Goal: Communication & Community: Answer question/provide support

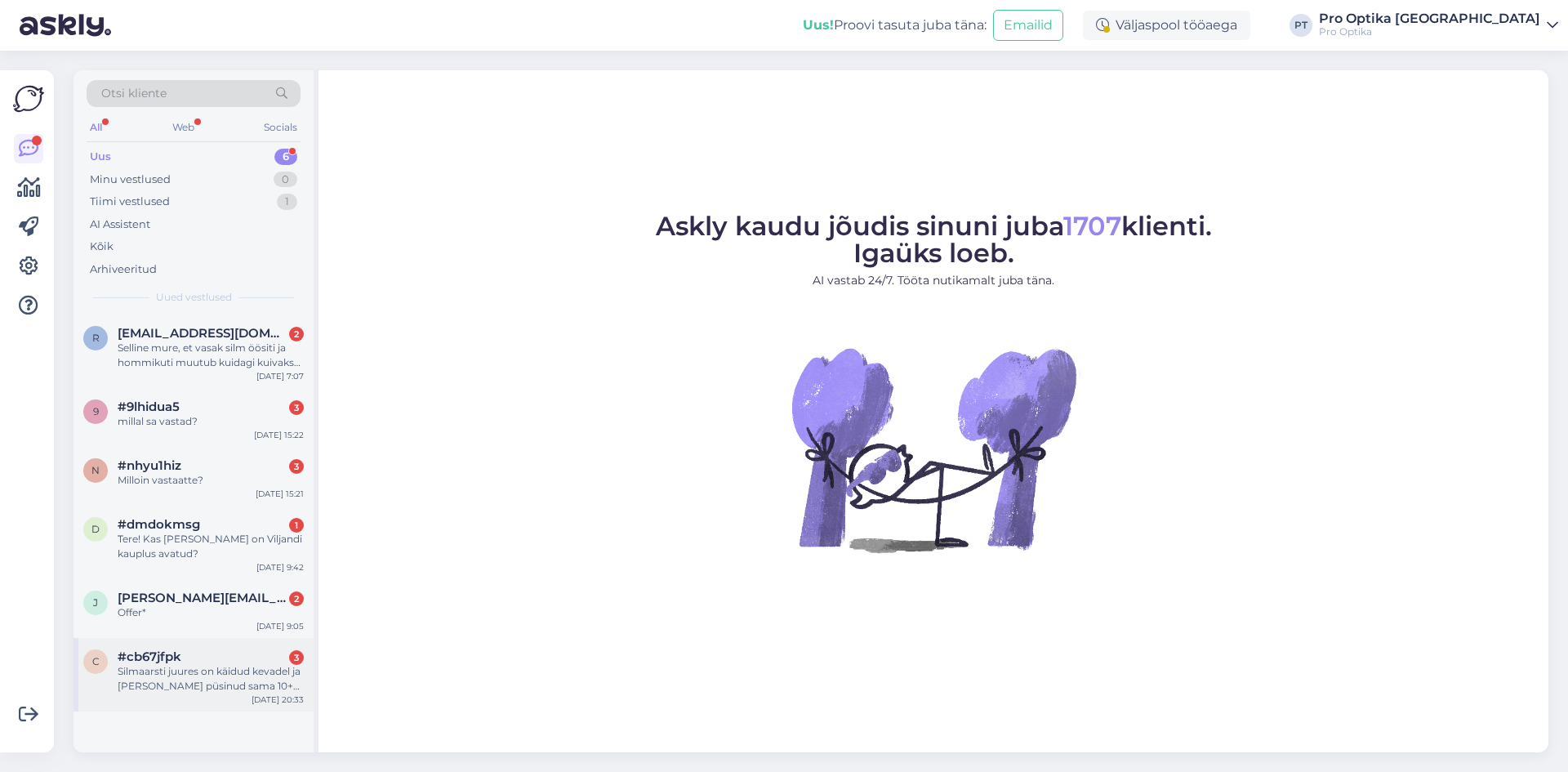
click at [204, 682] on div "Silmaarsti juures on käidud kevadel ja [PERSON_NAME] püsinud sama 10+ aastat" at bounding box center [211, 679] width 186 height 29
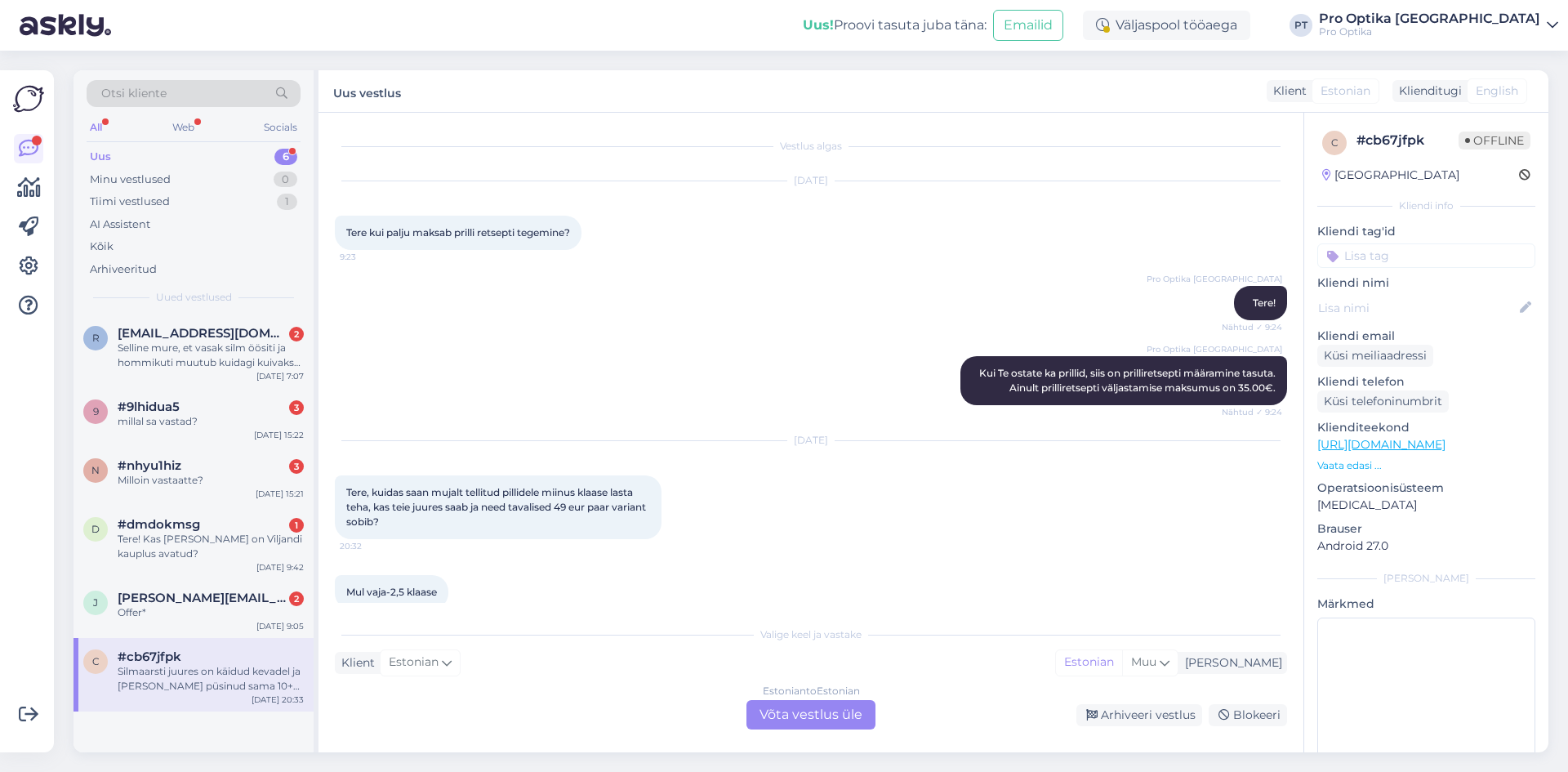
scroll to position [110, 0]
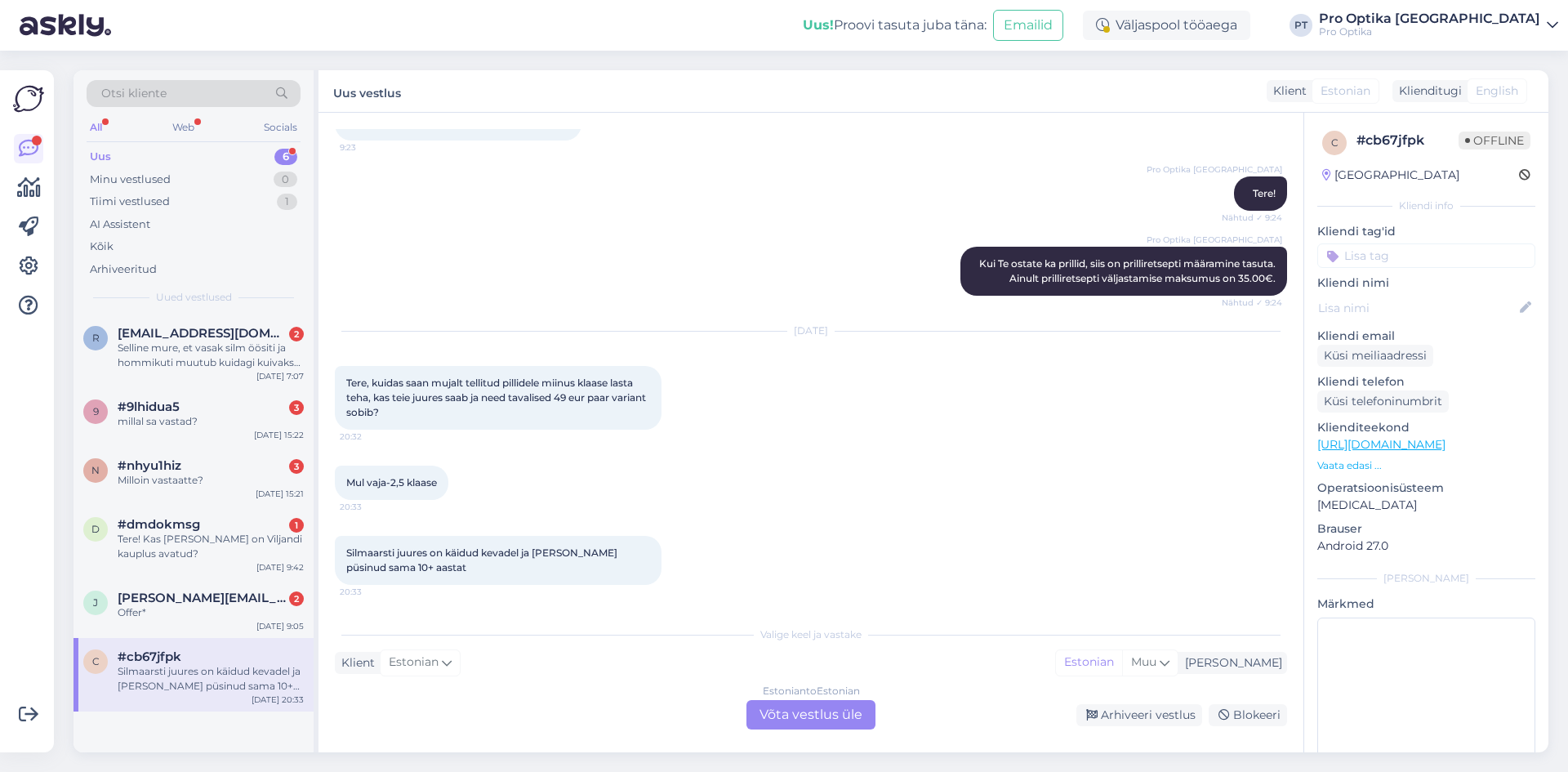
click at [822, 711] on div "Estonian to Estonian Võta vestlus üle" at bounding box center [810, 715] width 129 height 29
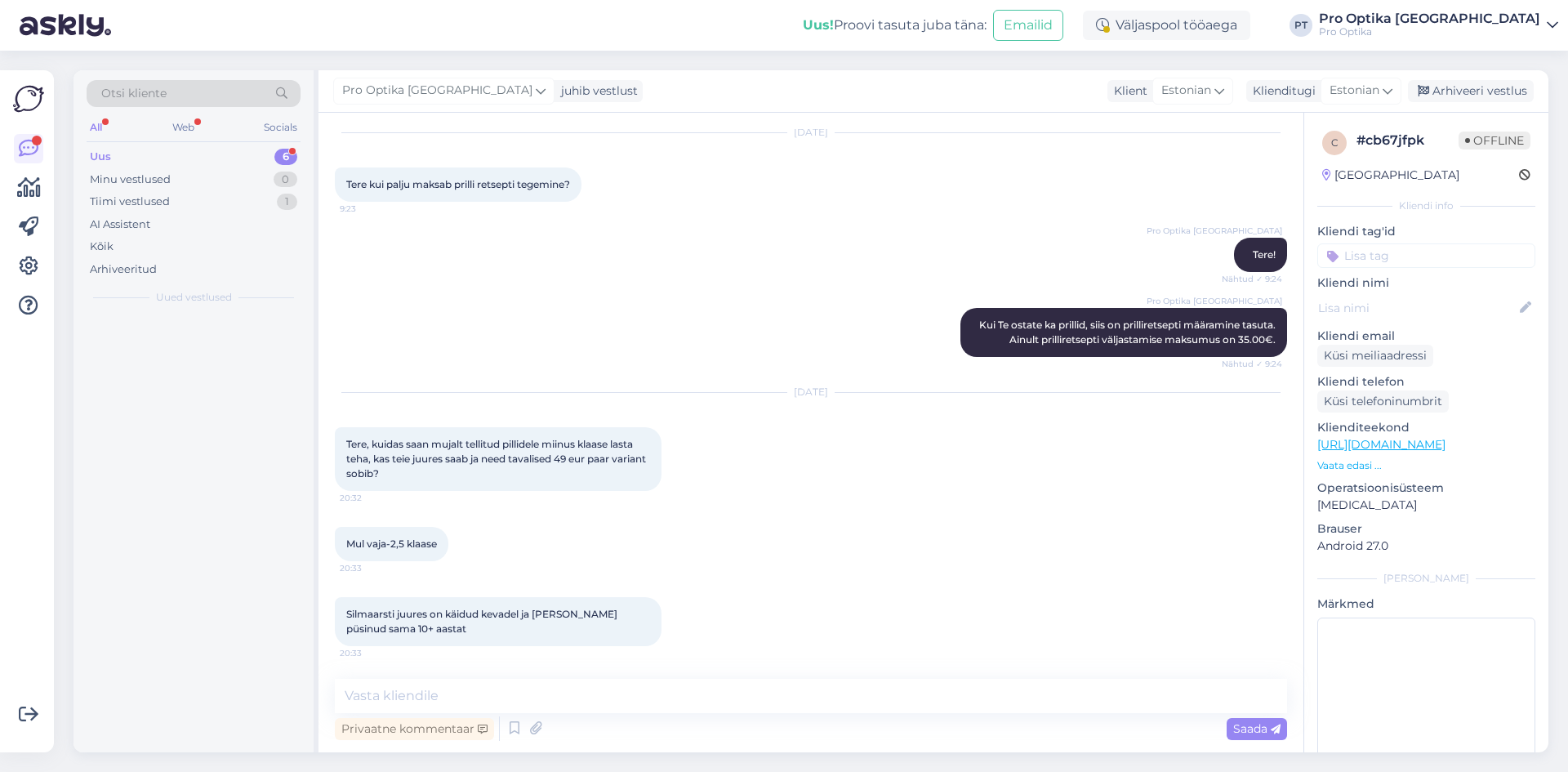
scroll to position [48, 0]
click at [724, 707] on textarea at bounding box center [811, 696] width 952 height 35
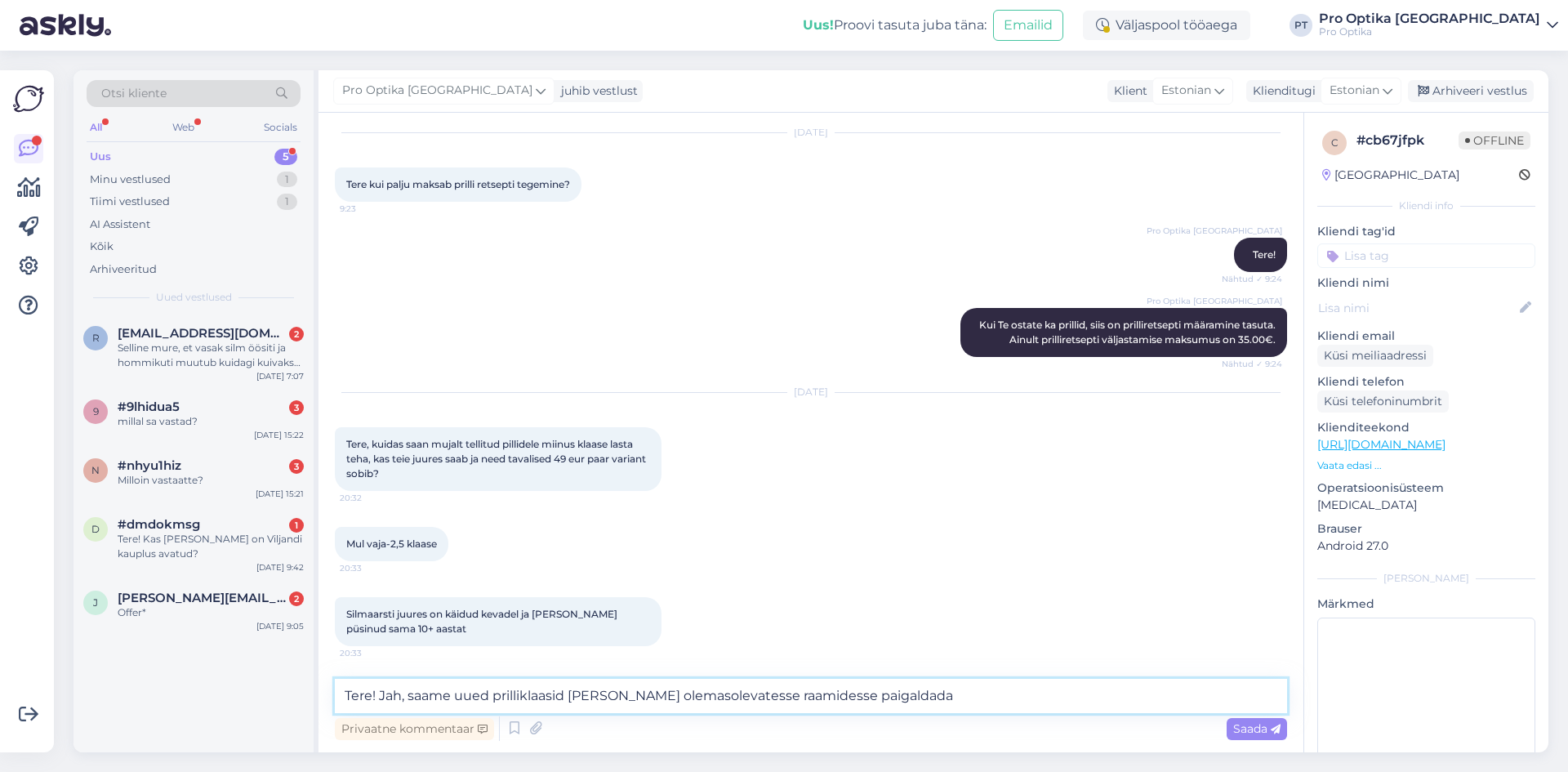
type textarea "Tere! Jah, saame uued prilliklaasid [PERSON_NAME] olemasolevatesse raamidesse p…"
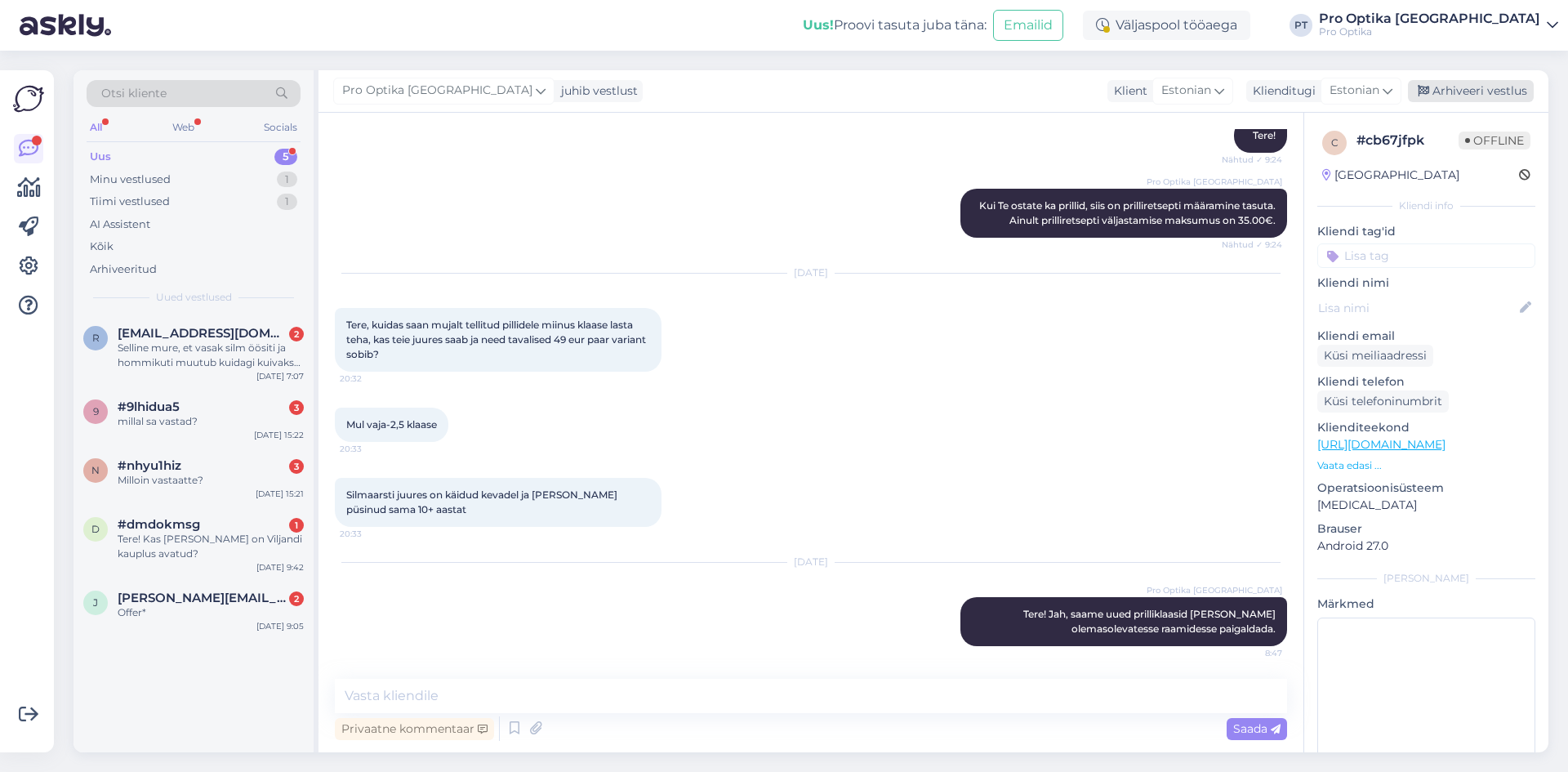
click at [1446, 90] on div "Arhiveeri vestlus" at bounding box center [1470, 91] width 126 height 22
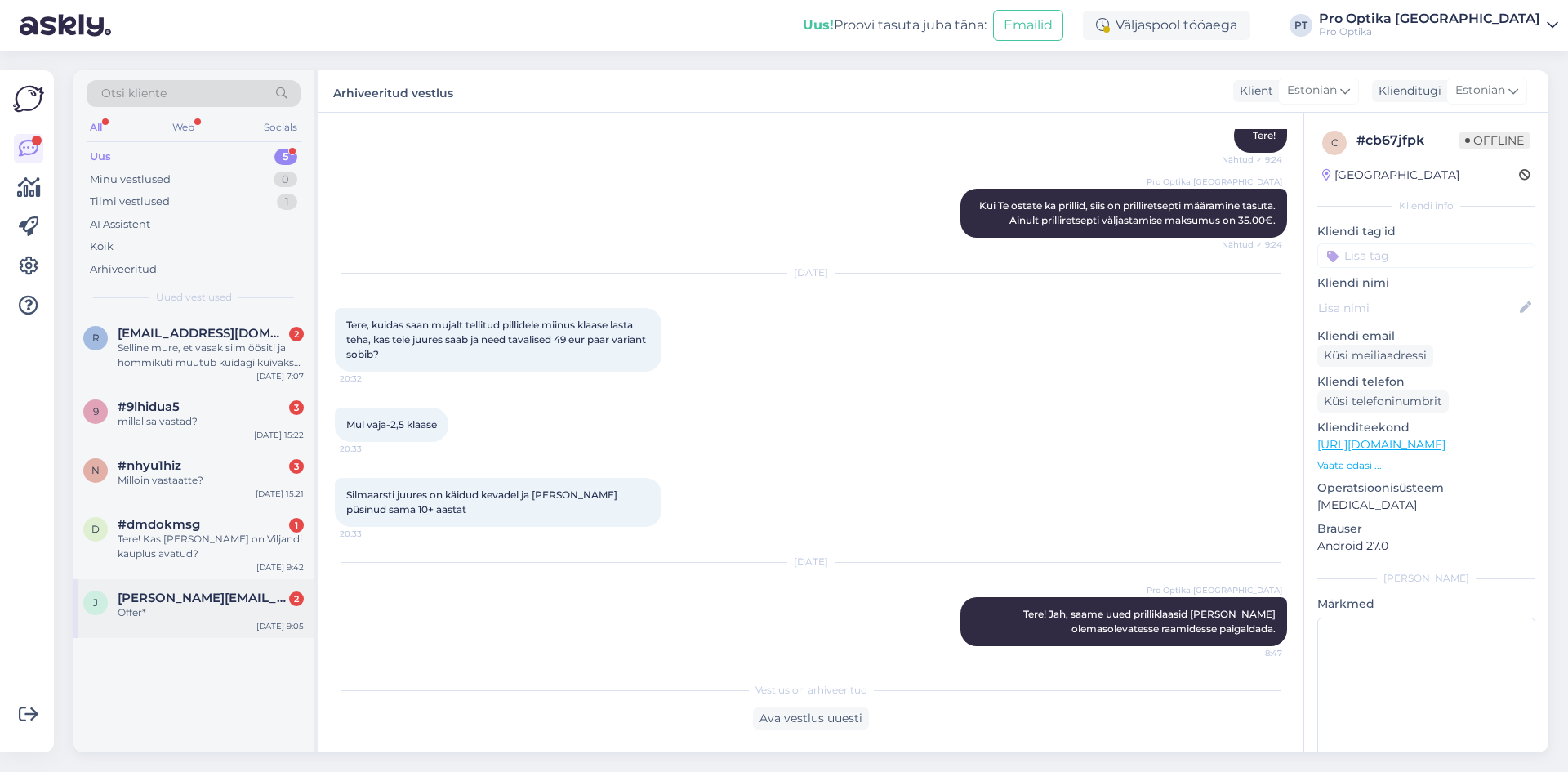
click at [227, 591] on span "[PERSON_NAME][EMAIL_ADDRESS][DOMAIN_NAME]" at bounding box center [202, 598] width 170 height 15
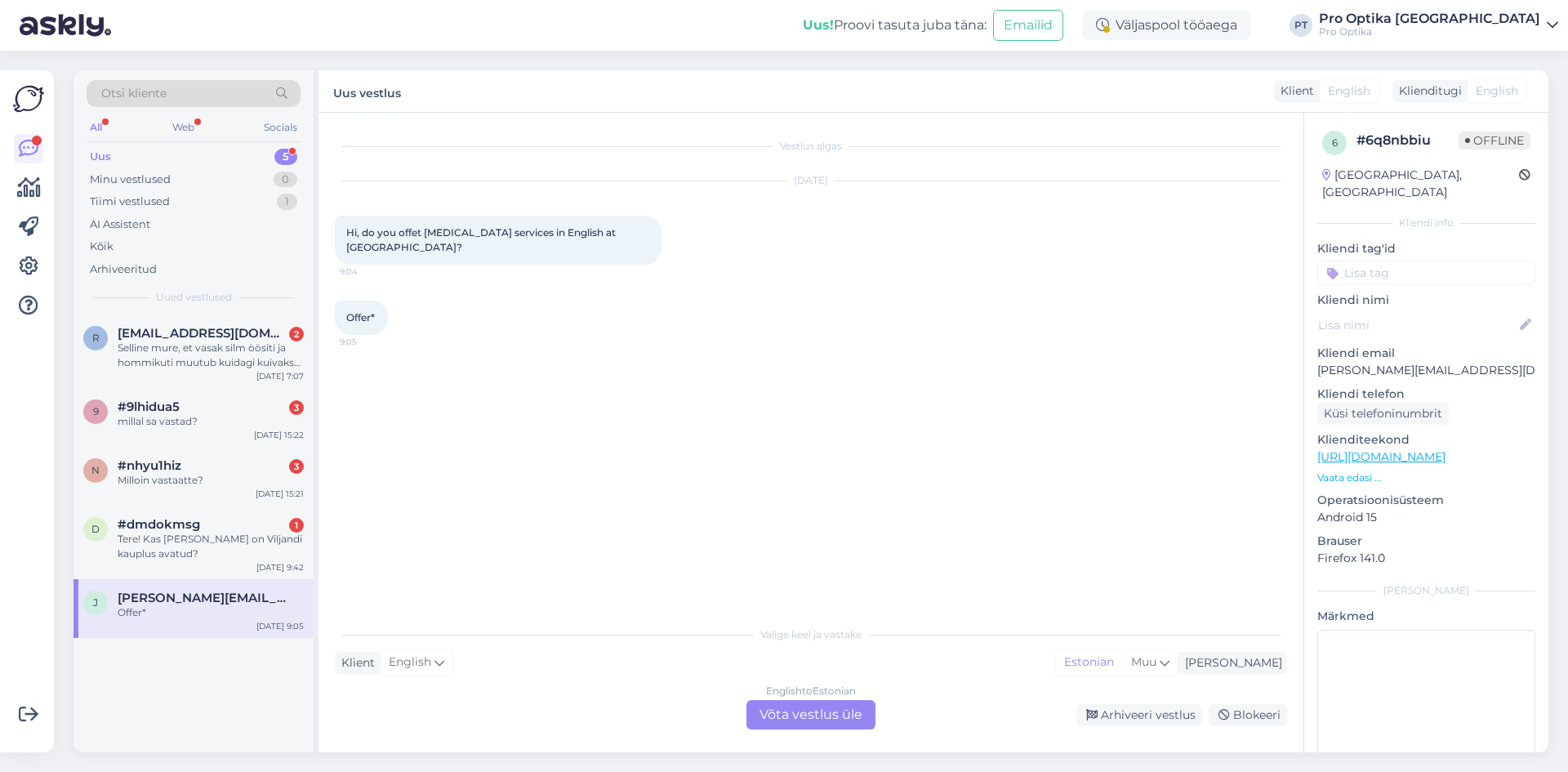
scroll to position [0, 0]
click at [793, 721] on div "English to Estonian Võta vestlus üle" at bounding box center [810, 715] width 129 height 29
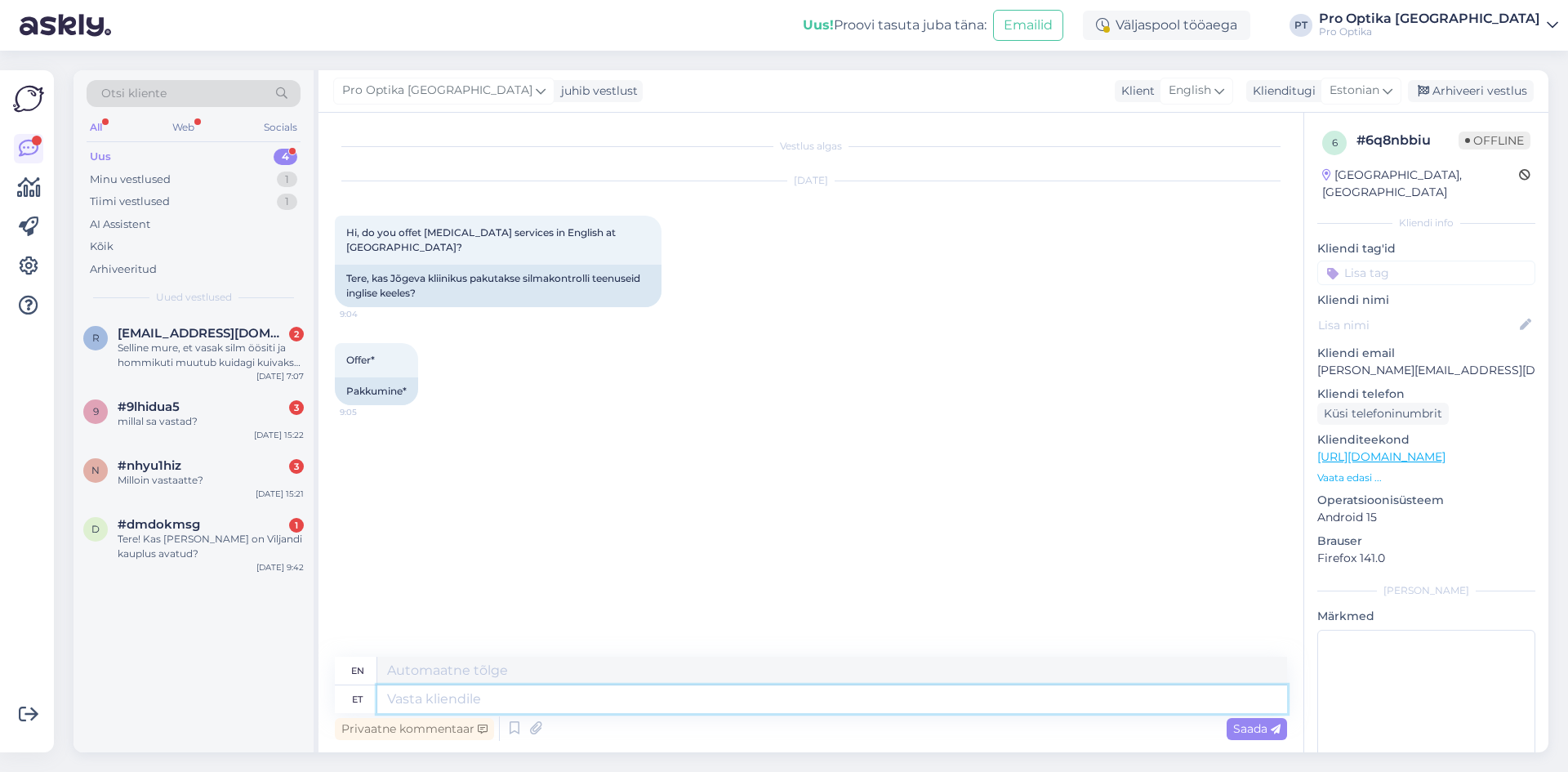
click at [650, 698] on textarea at bounding box center [832, 699] width 909 height 27
type textarea "Tere!"
type textarea "Hello!"
type textarea "Tere! Kahjuks o"
type textarea "Hello! Unfortunately"
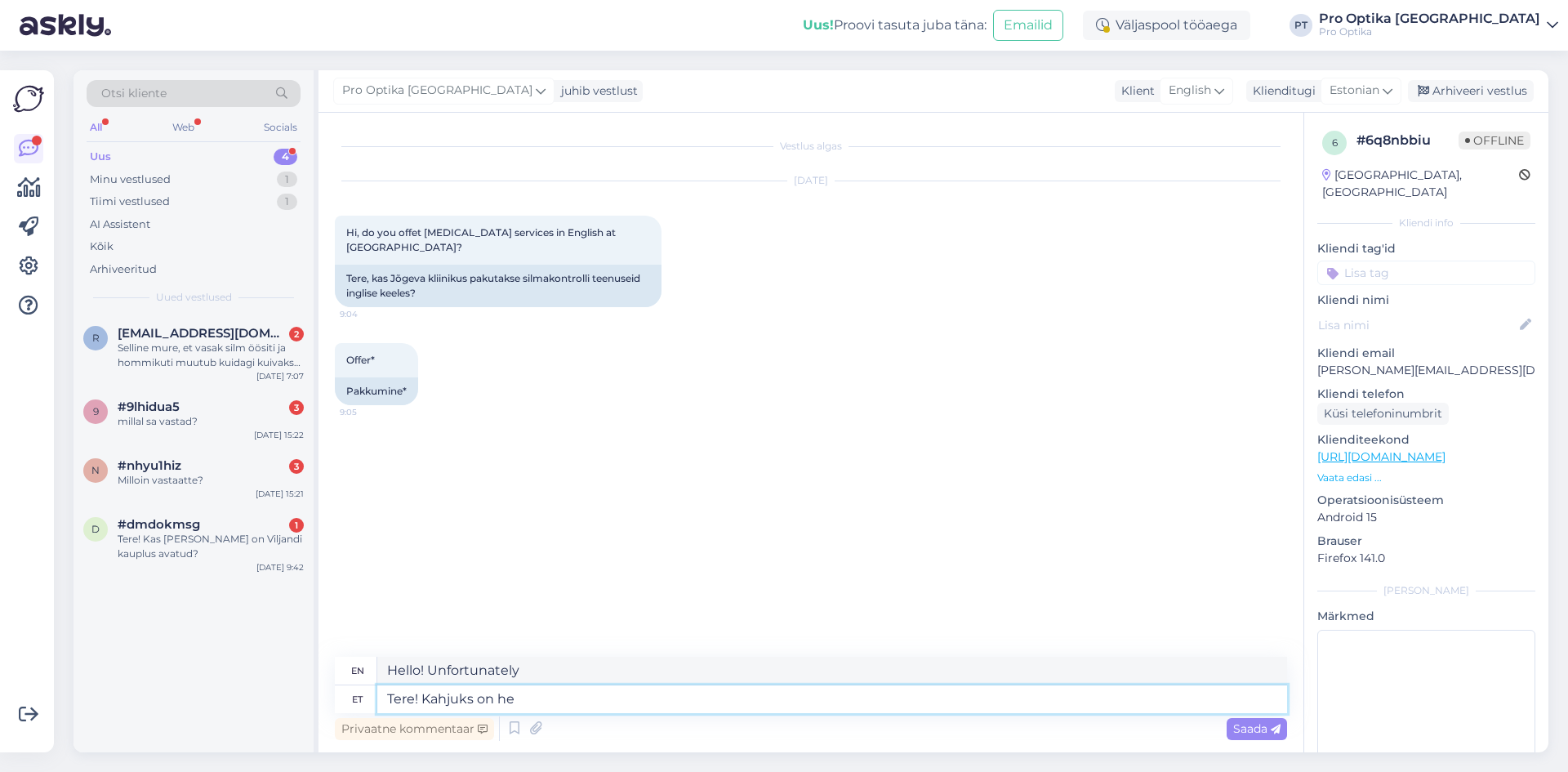
type textarea "Tere! Kahjuks on het"
type textarea "Hello! Unfortunately,"
type textarea "Tere! Kahjuks on hetkel"
type textarea "Hello! Unfortunately, at the moment"
type textarea "Tere! Kahjuks on hetkel meie J"
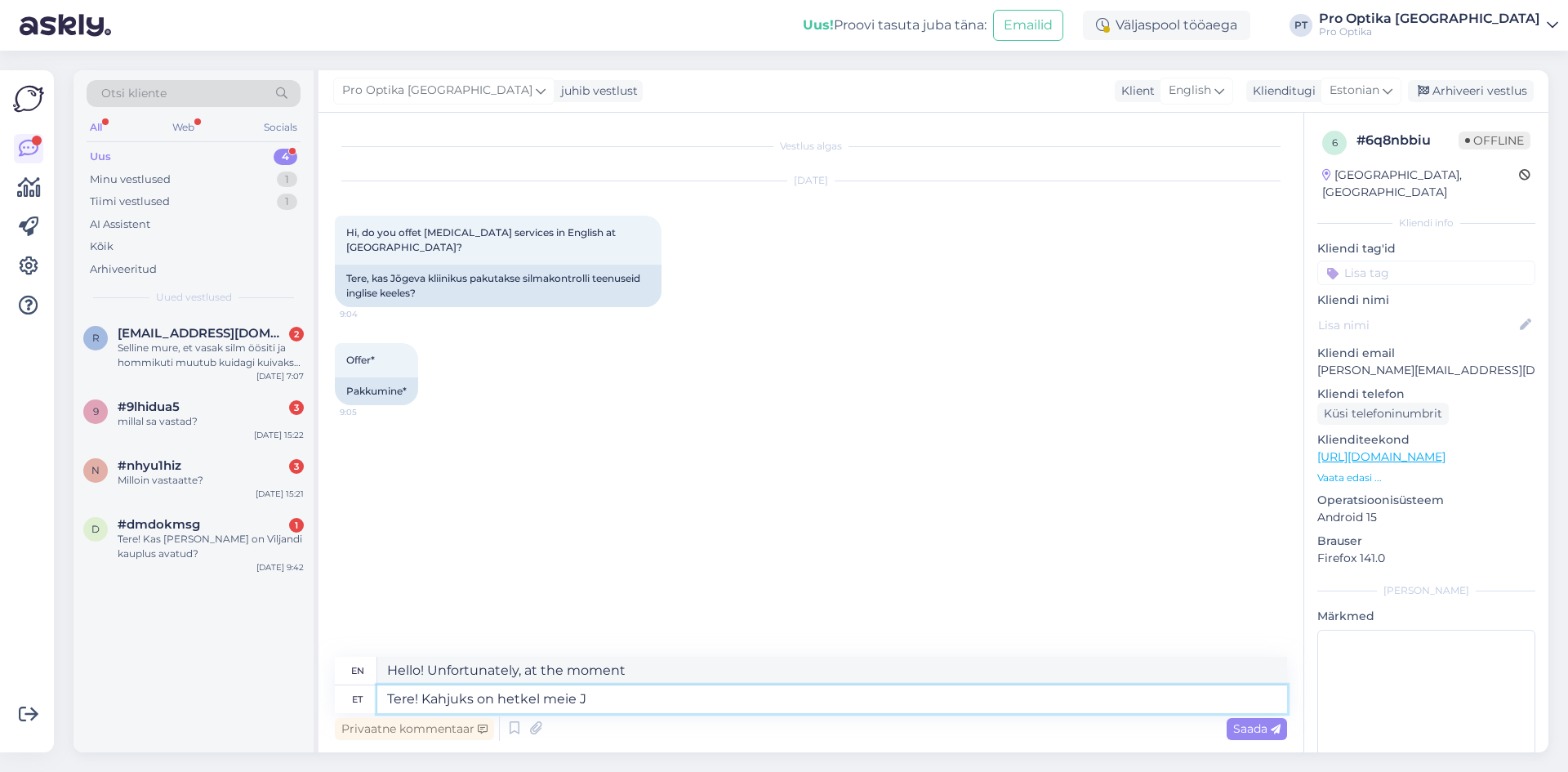
type textarea "Hello! Unfortunately, we are currently closed."
type textarea "Tere! Kahjuks on hetkel meie Jõgeva k"
type textarea "Hello! Unfortunately, our Jõgeva branch is currently closed."
type textarea "Tere! Kahjuks on hetkel meie Jõgeva kauplus 2"
type textarea "Hello! Unfortunately, our Jõgeva store is currently closed."
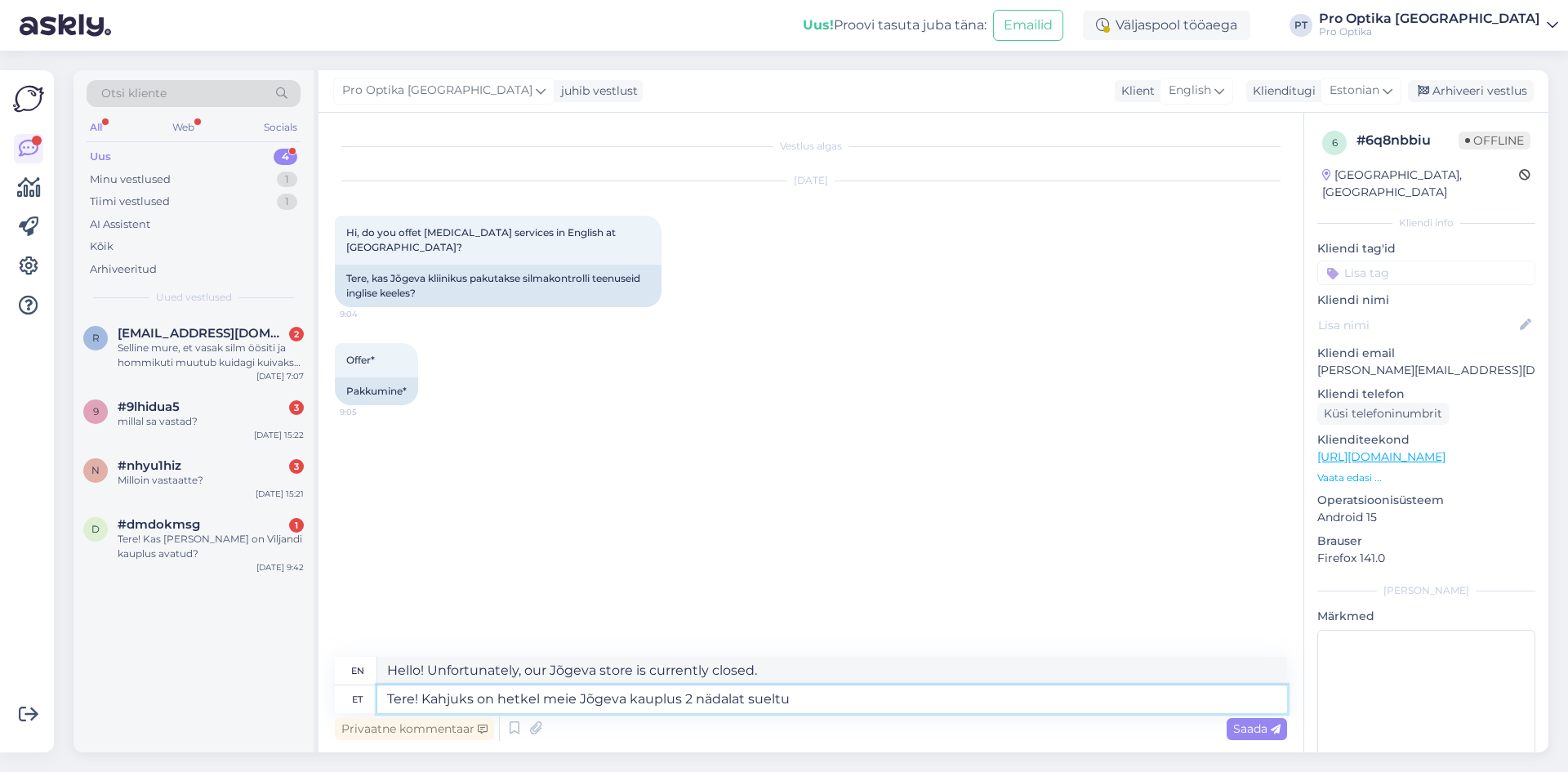
type textarea "Tere! Kahjuks on hetkel meie Jõgeva kauplus 2 nädalat sueltud"
type textarea "Hello! Unfortunately, our Jõgeva store is currently closed for 2 weeks."
type textarea "Tere! Kahjuks on hetkel meie Jõgeva kauplus 2 nädalat sueltud kuid m"
type textarea "Hello! Unfortunately, our Jõgeva store is currently closed for 2 weeks but"
type textarea "Tere! Kahjuks on hetkel meie Jõgeva kauplus 2 nädalat sueltud kuid muidu on"
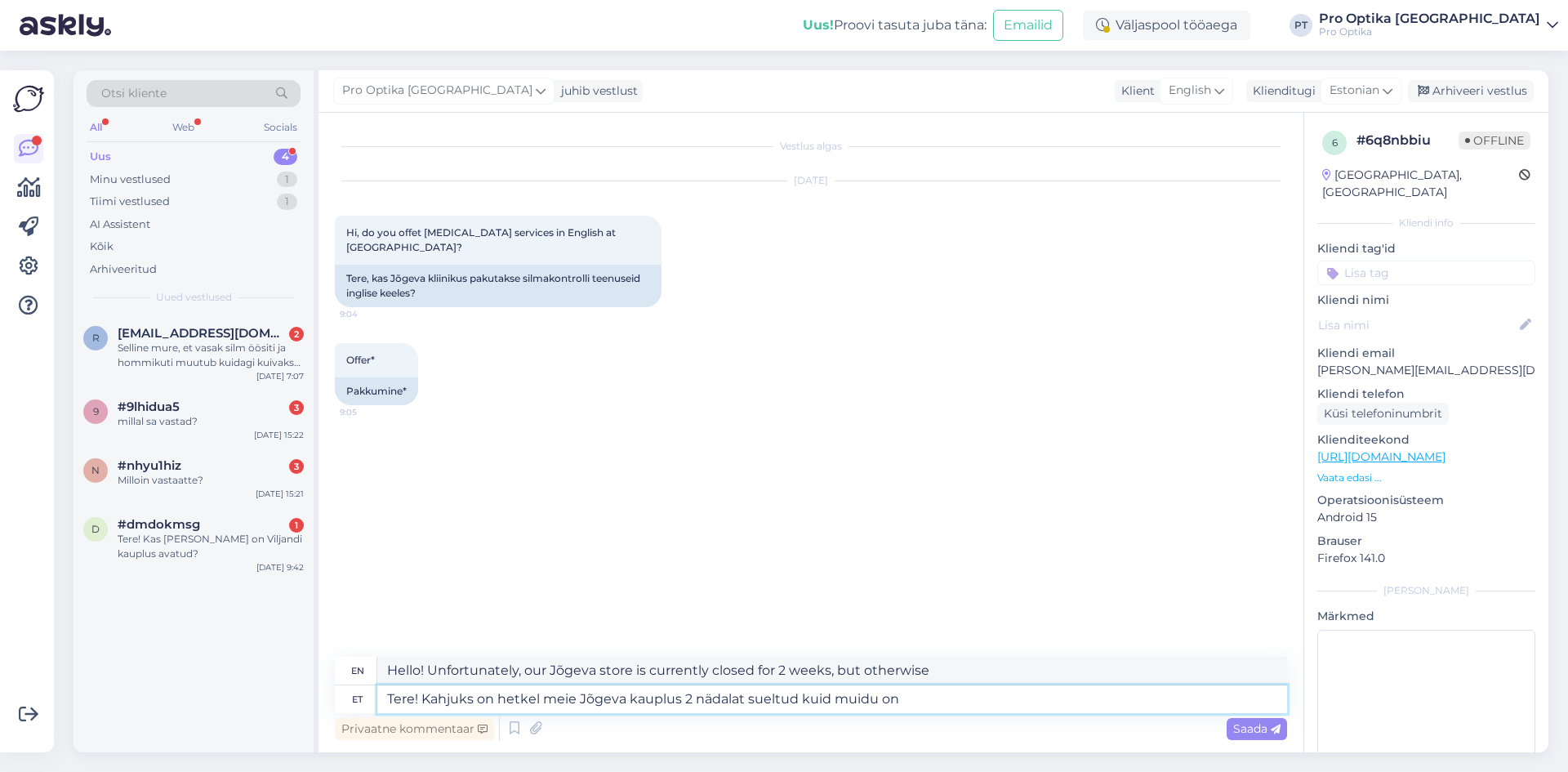
type textarea "Hello! Unfortunately, our Jõgeva store is currently closed for 2 weeks, but oth…"
type textarea "Tere! Kahjuks on hetkel meie Jõgeva kauplus 2 nädalat sueltud kuid muidu on või…"
type textarea "Hello! Unfortunately, our Jõgeva store is currently closed for 2 weeks, but it …"
type textarea "Tere! Kahjuks on hetkel meie Jõgeva kauplus 2 nädalat sueltud kuid muidu on või…"
type textarea "Hello! Unfortunately, our Jõgeva store is currently closed for 2 weeks, but oth…"
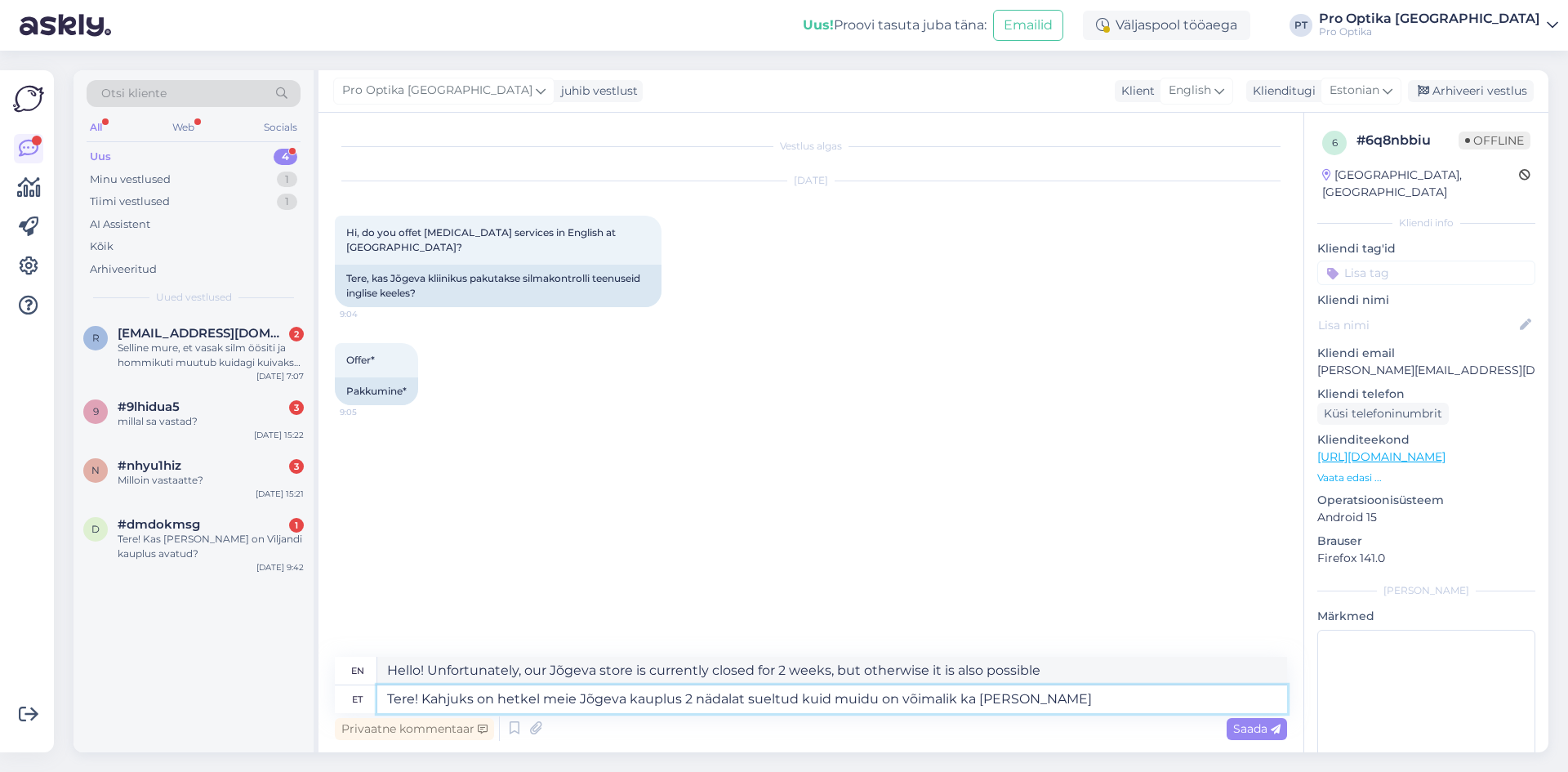
type textarea "Tere! Kahjuks on hetkel meie Jõgeva kauplus 2 nädalat sueltud kuid muidu on või…"
type textarea "Hello! Unfortunately, our Jõgeva store is currently closed for 2 weeks, but oth…"
type textarea "Tere! Kahjuks on hetkel meie Jõgeva kauplus 2 nädalat sueltud kuid muidu on või…"
type textarea "Hello! Unfortunately, our Jõgeva store is currently closed for 2 weeks, but oth…"
type textarea "Tere! Kahjuks on hetkel meie Jõgeva kauplus 2 nädalat sueltud kuid muidu on või…"
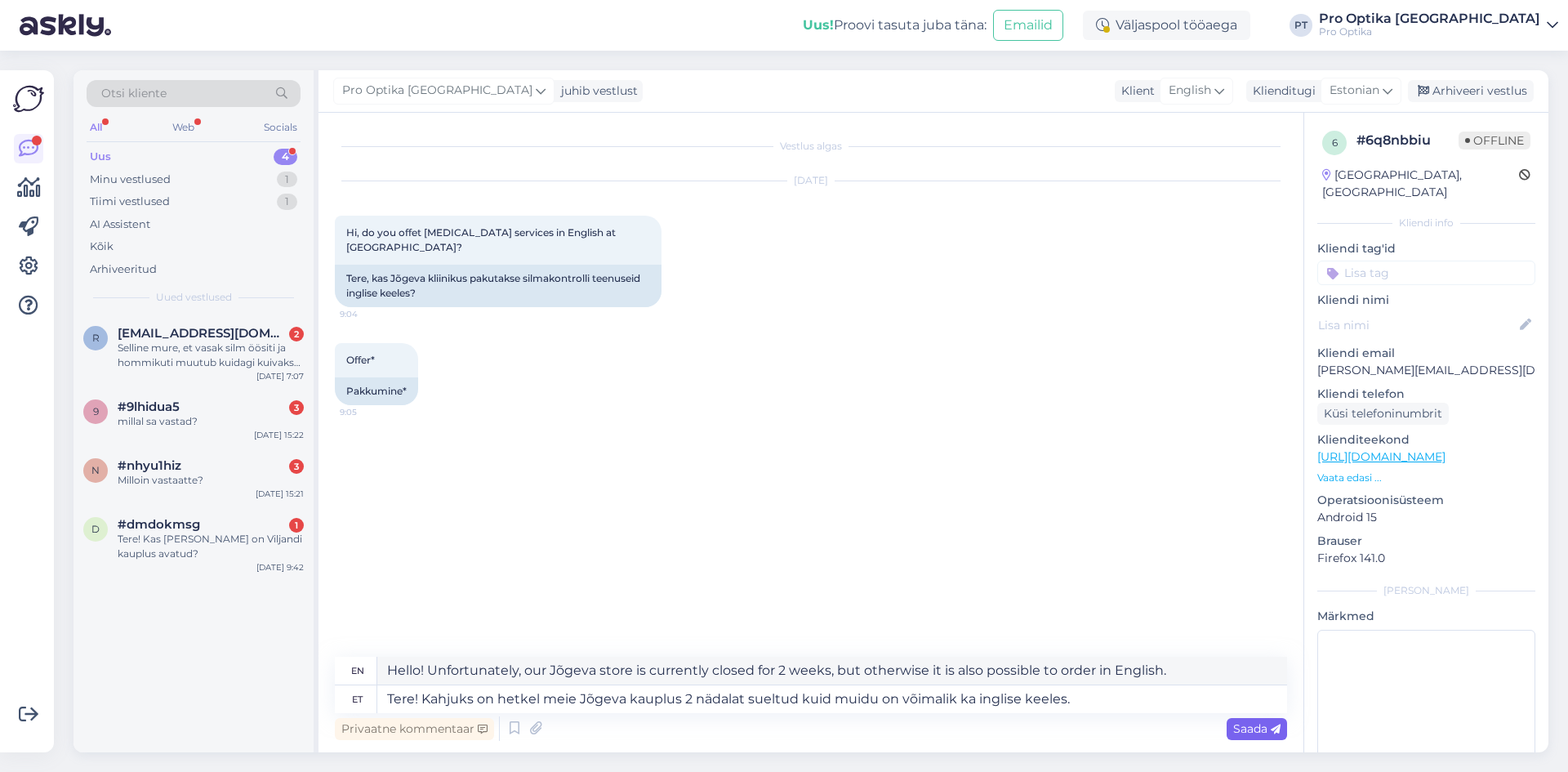
click at [1271, 725] on icon at bounding box center [1275, 729] width 10 height 10
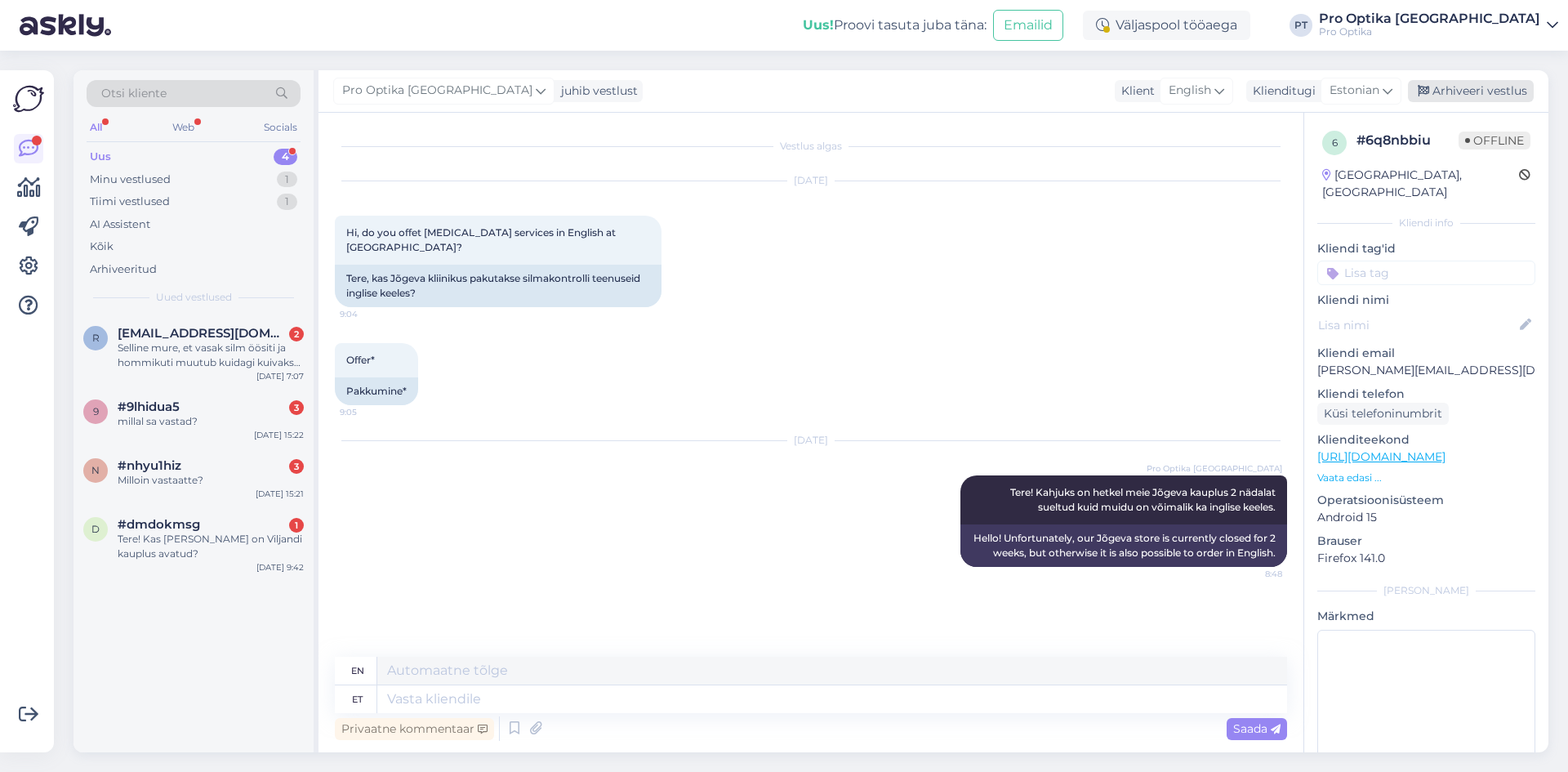
click at [1477, 87] on div "Arhiveeri vestlus" at bounding box center [1470, 91] width 126 height 22
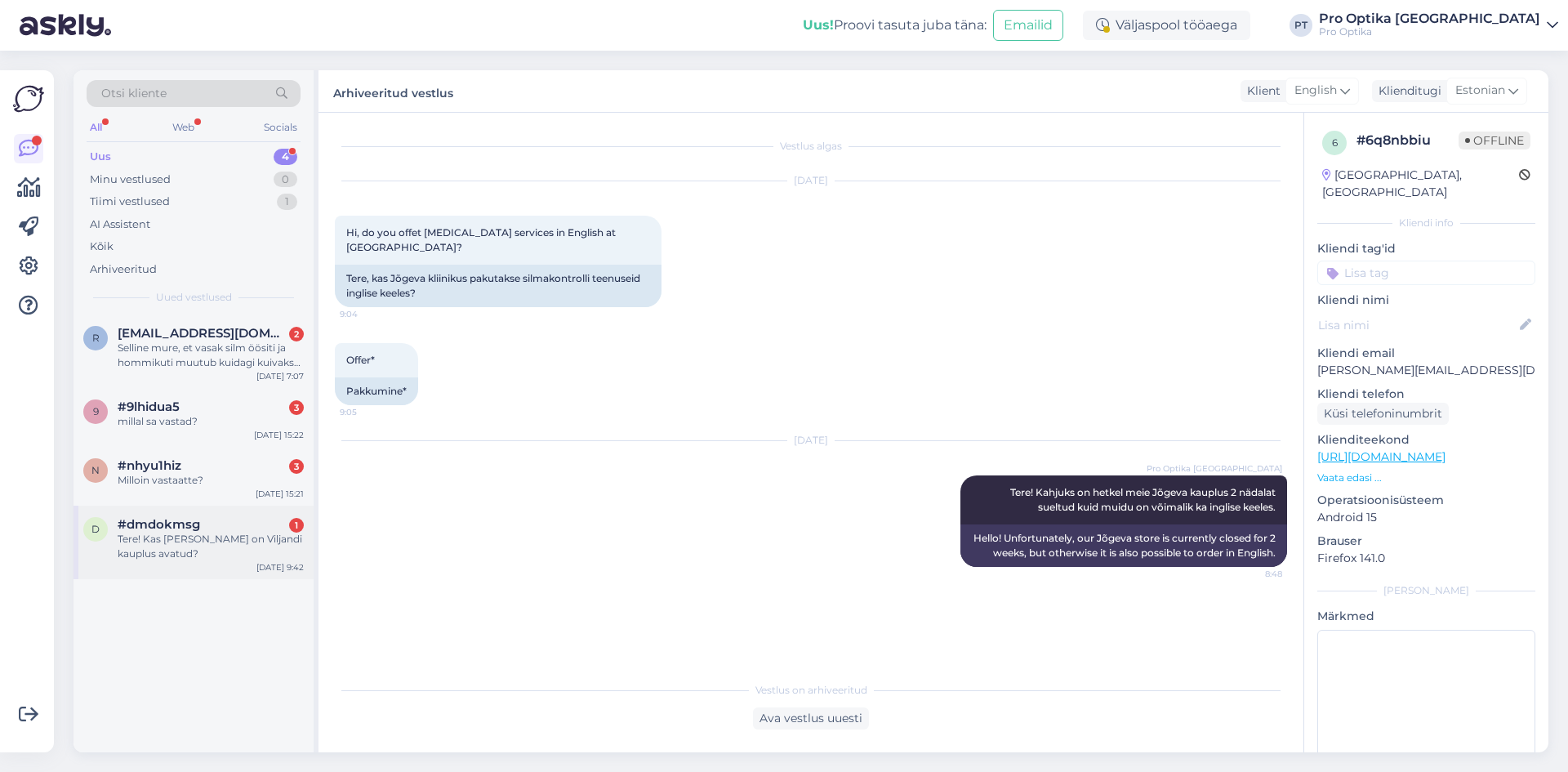
click at [225, 546] on div "Tere! Kas [PERSON_NAME] on Viljandi kauplus avatud?" at bounding box center [211, 547] width 186 height 29
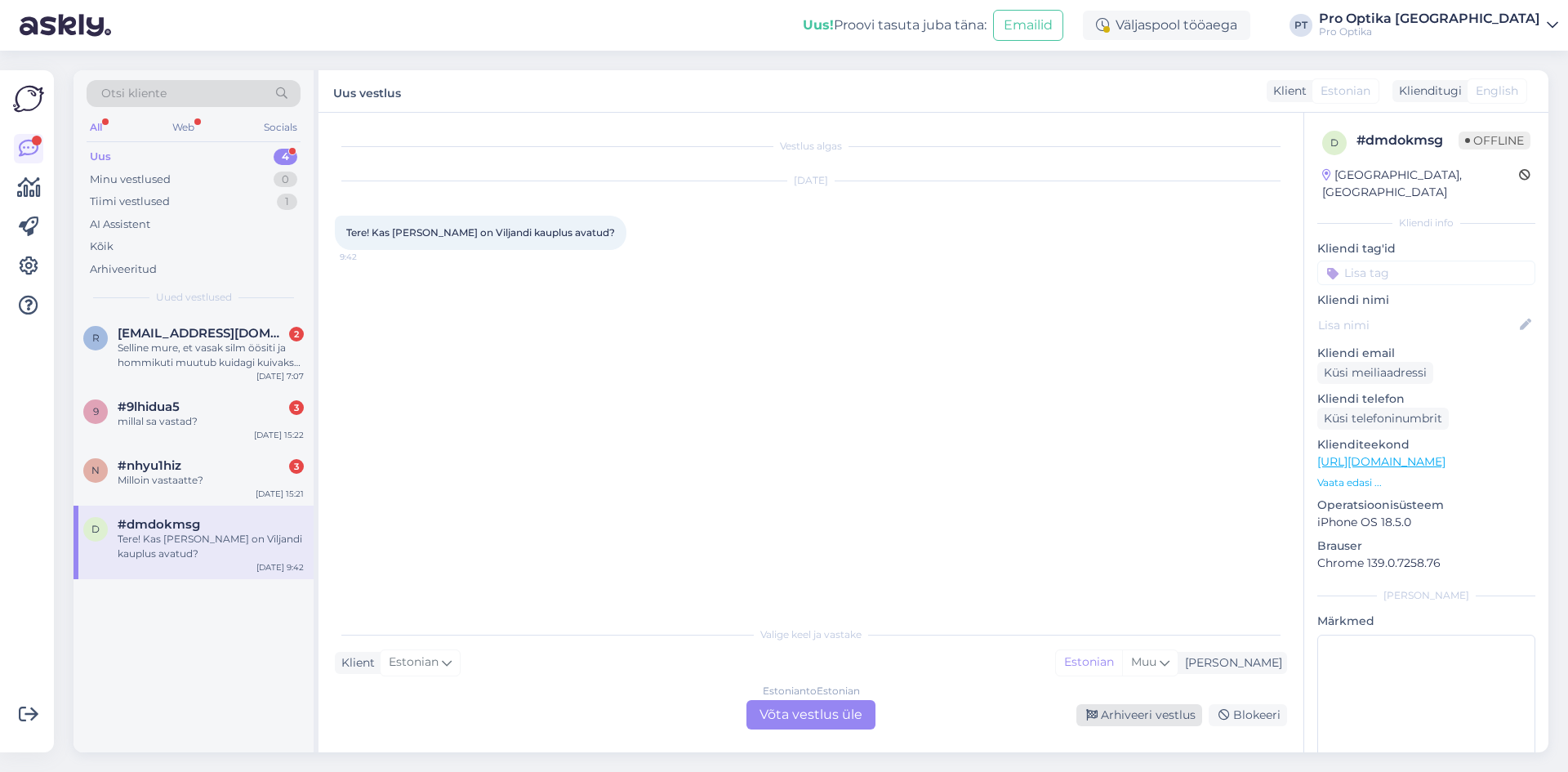
click at [1152, 714] on div "Arhiveeri vestlus" at bounding box center [1139, 715] width 126 height 22
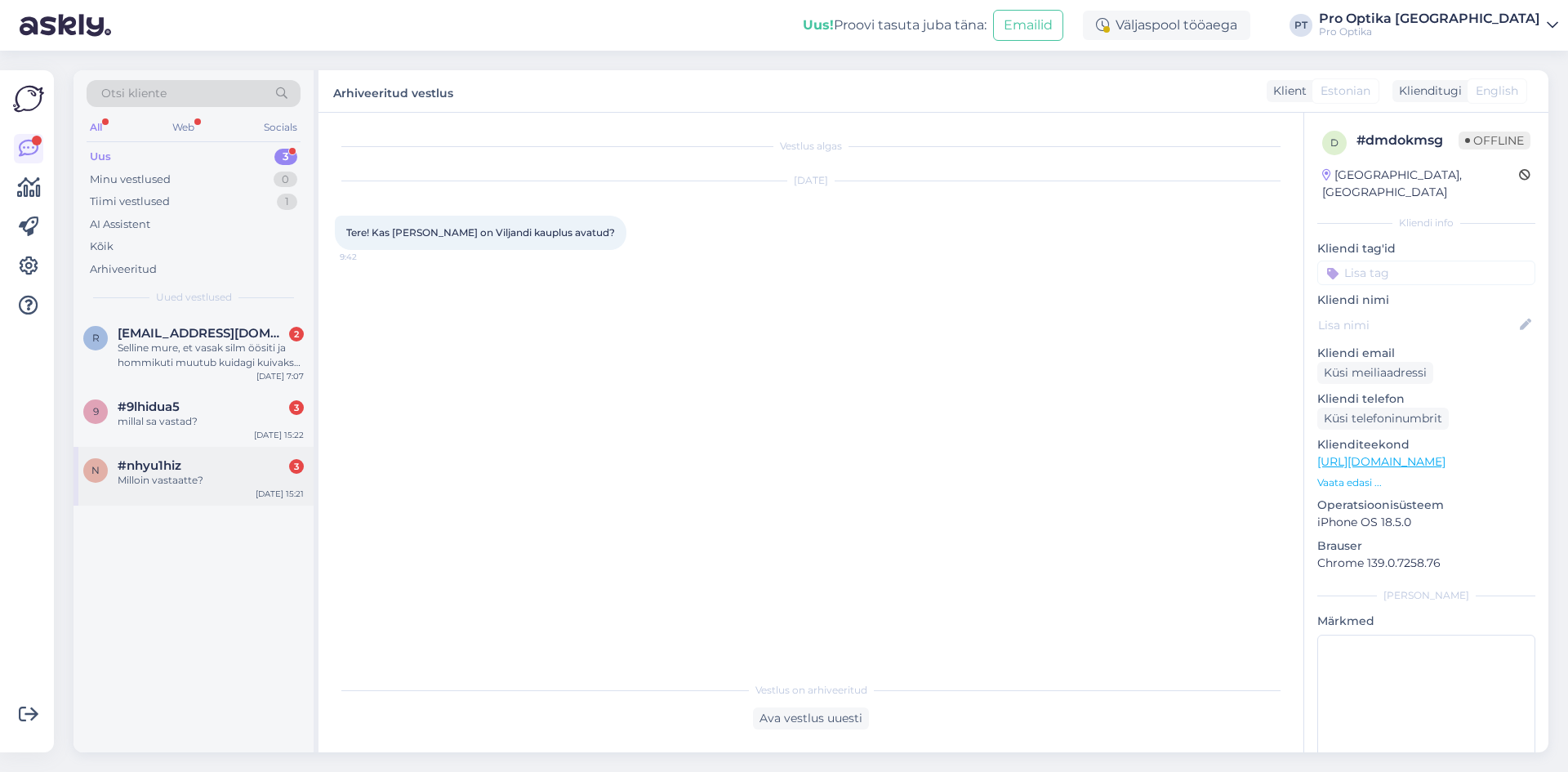
click at [180, 494] on div "n #nhyu1hiz 3 Milloin vastaatte? [DATE] 15:21" at bounding box center [193, 476] width 240 height 58
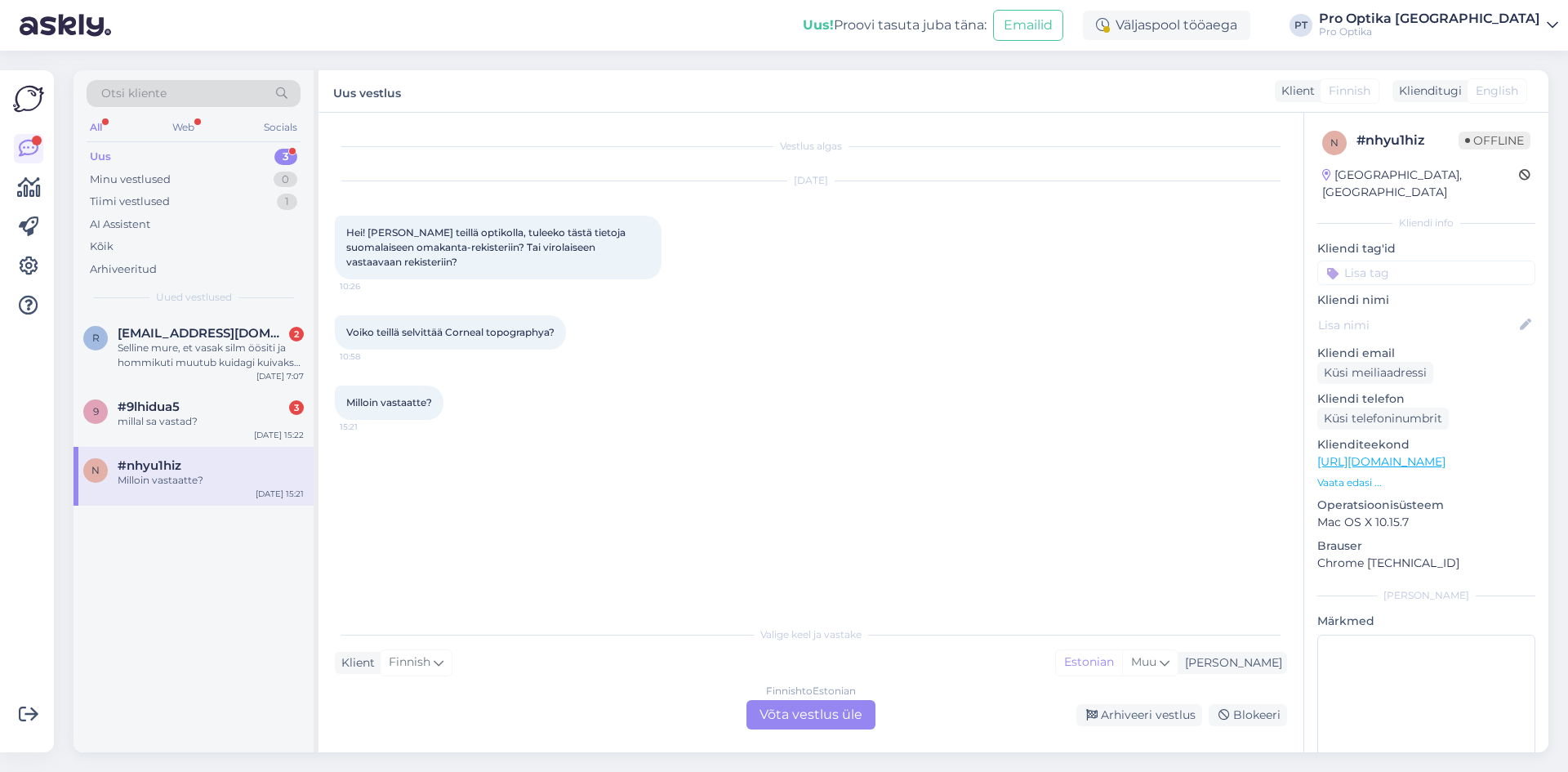
click at [780, 699] on div "Valige [PERSON_NAME] vastake Klient Finnish Mina Estonian Muu Finnish to Estoni…" at bounding box center [811, 673] width 952 height 112
click at [780, 705] on div "Finnish to Estonian Võta vestlus üle" at bounding box center [810, 715] width 129 height 29
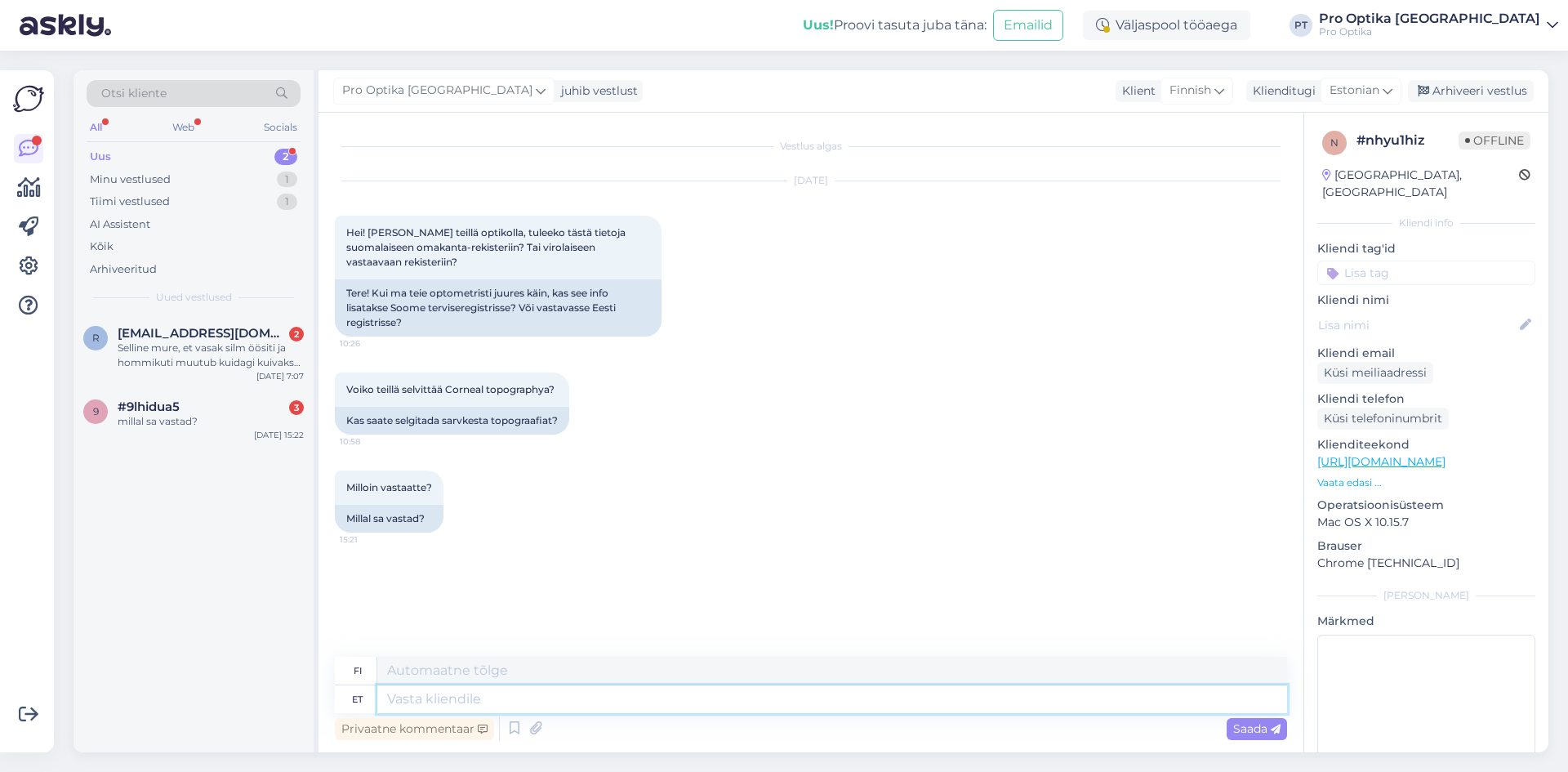
click at [551, 709] on textarea at bounding box center [832, 699] width 909 height 27
type textarea "Tere!"
type textarea "Hei!"
type textarea "Tere! [PERSON_NAME]"
type textarea "Hei! [PERSON_NAME]"
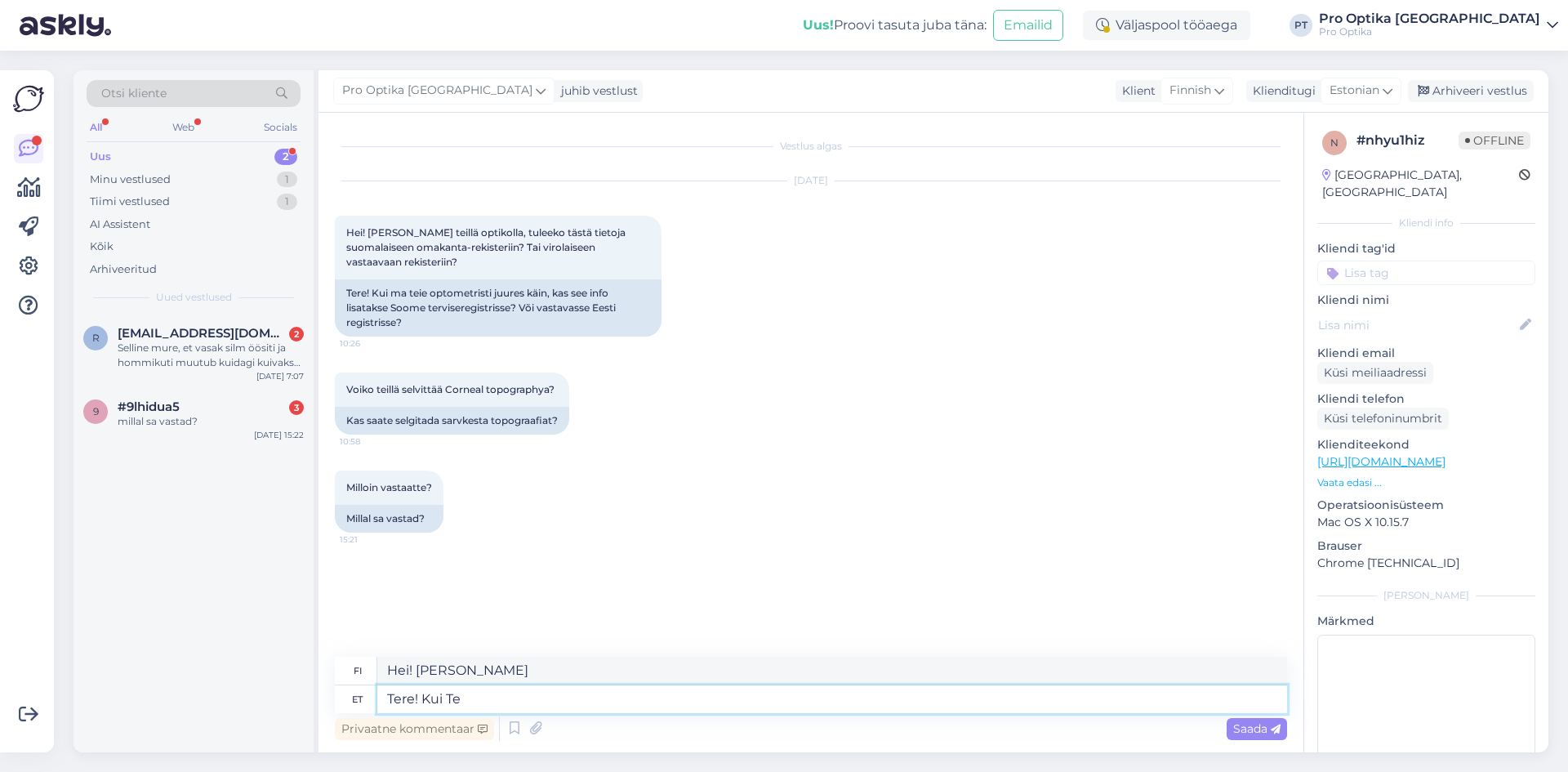
type textarea "Tere! Kui Te"
type textarea "Hei! [PERSON_NAME] sinä"
type textarea "Tere! Kui Te käisite m"
type textarea "Hei! [PERSON_NAME]"
type textarea "Tere! Kui Te käisite meie j"
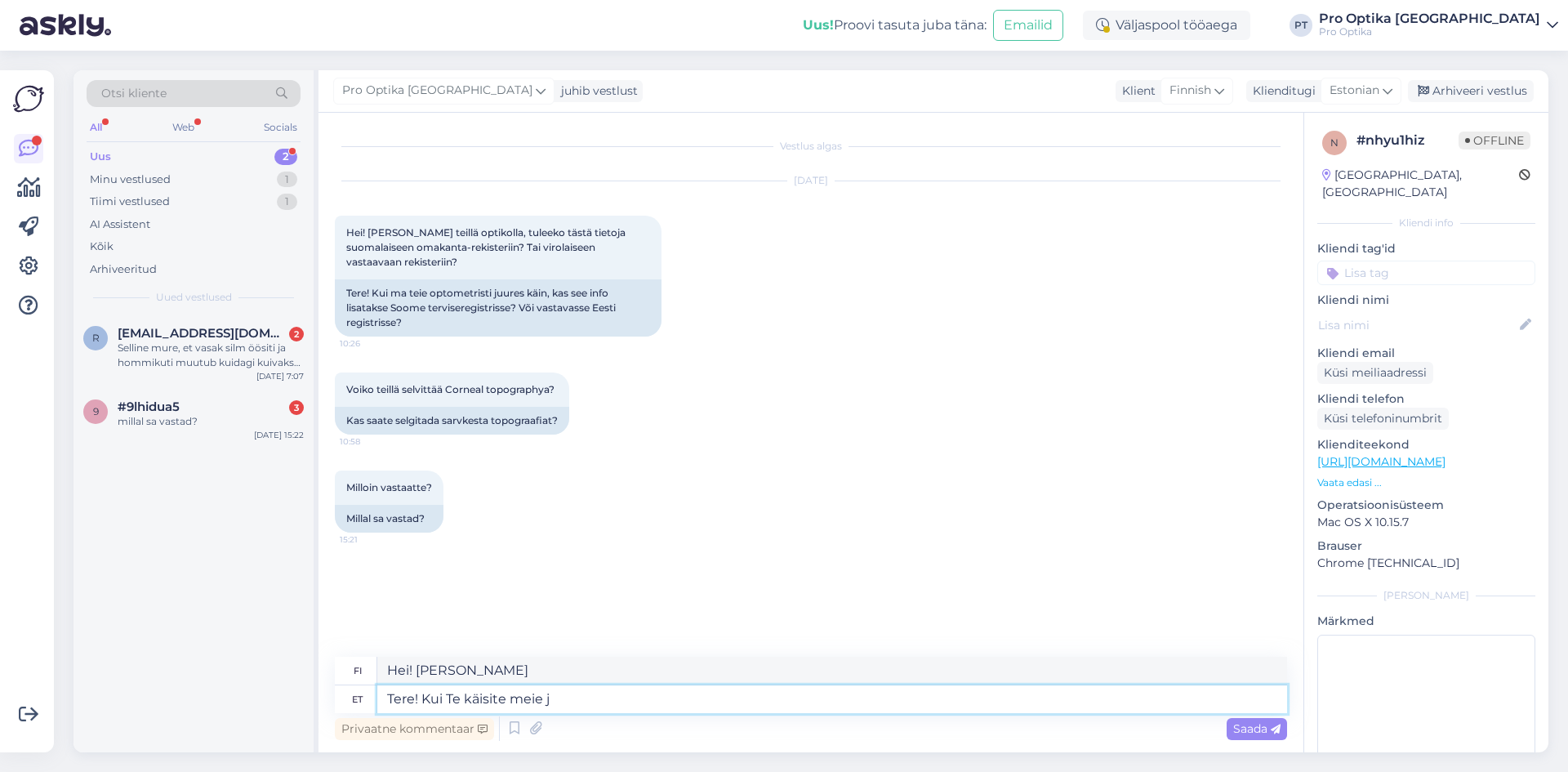
type textarea "Hei! [PERSON_NAME] meillä"
type textarea "Tere! Kui Te käisite meie juures optometristi va"
type textarea "Hei! [PERSON_NAME] optikollamme"
type textarea "Tere! Kui Te käisite meie juures optometristi vastuvõtul, sii"
type textarea "Hei! [PERSON_NAME] optikollamme,"
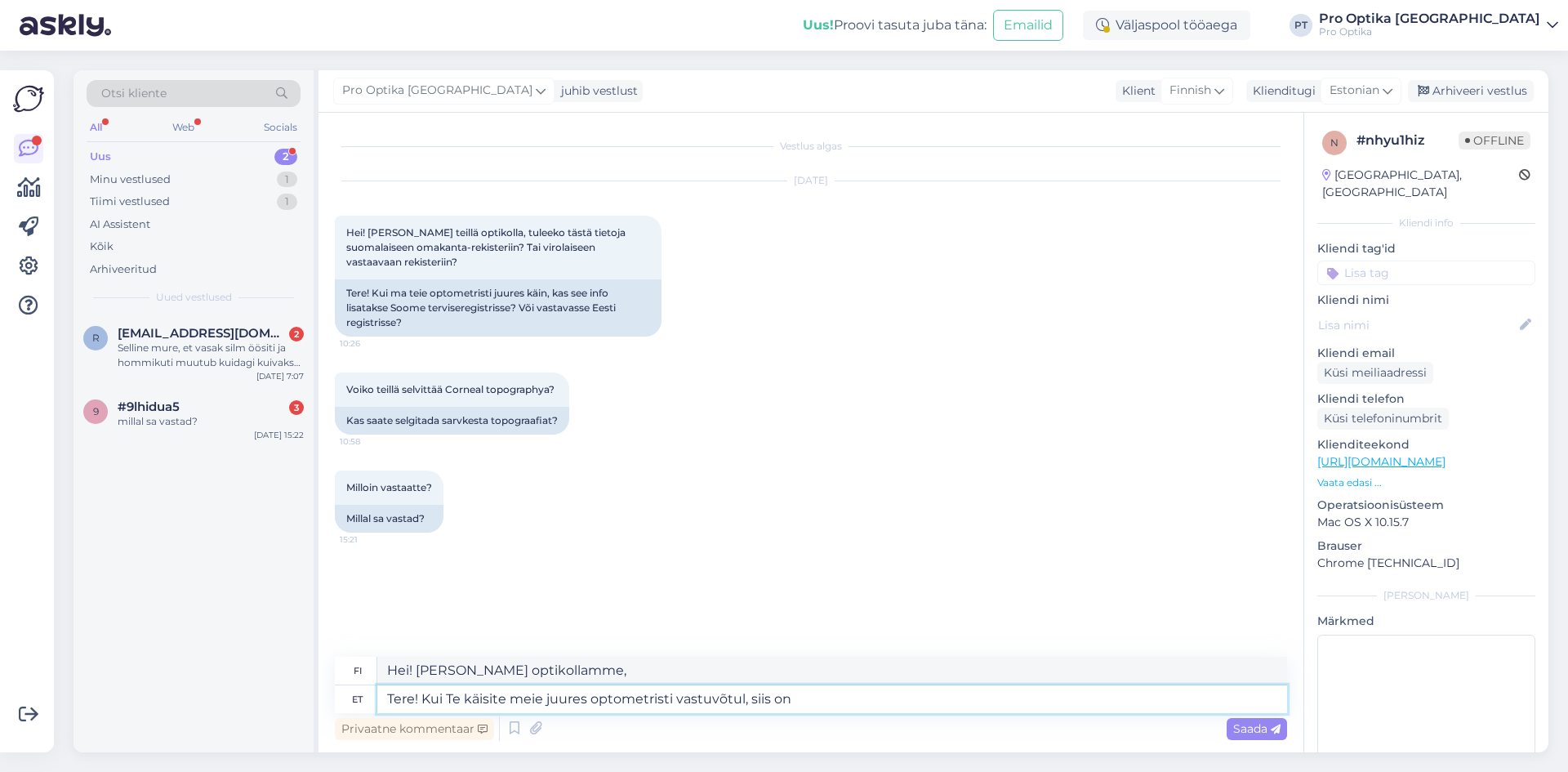
type textarea "Tere! Kui Te käisite meie juures optometristi vastuvõtul, siis on"
type textarea "Hei! [PERSON_NAME] optikollamme, niin"
type textarea "Tere! Kui Te käisite meie juures optometristi vastuvõtul, siis on info mei"
type textarea "Hei! [PERSON_NAME] optikollamme, tiedot ovat"
type textarea "Tere! Kui Te käisite meie juures optometristi vastuvõtul, siis on info meie and"
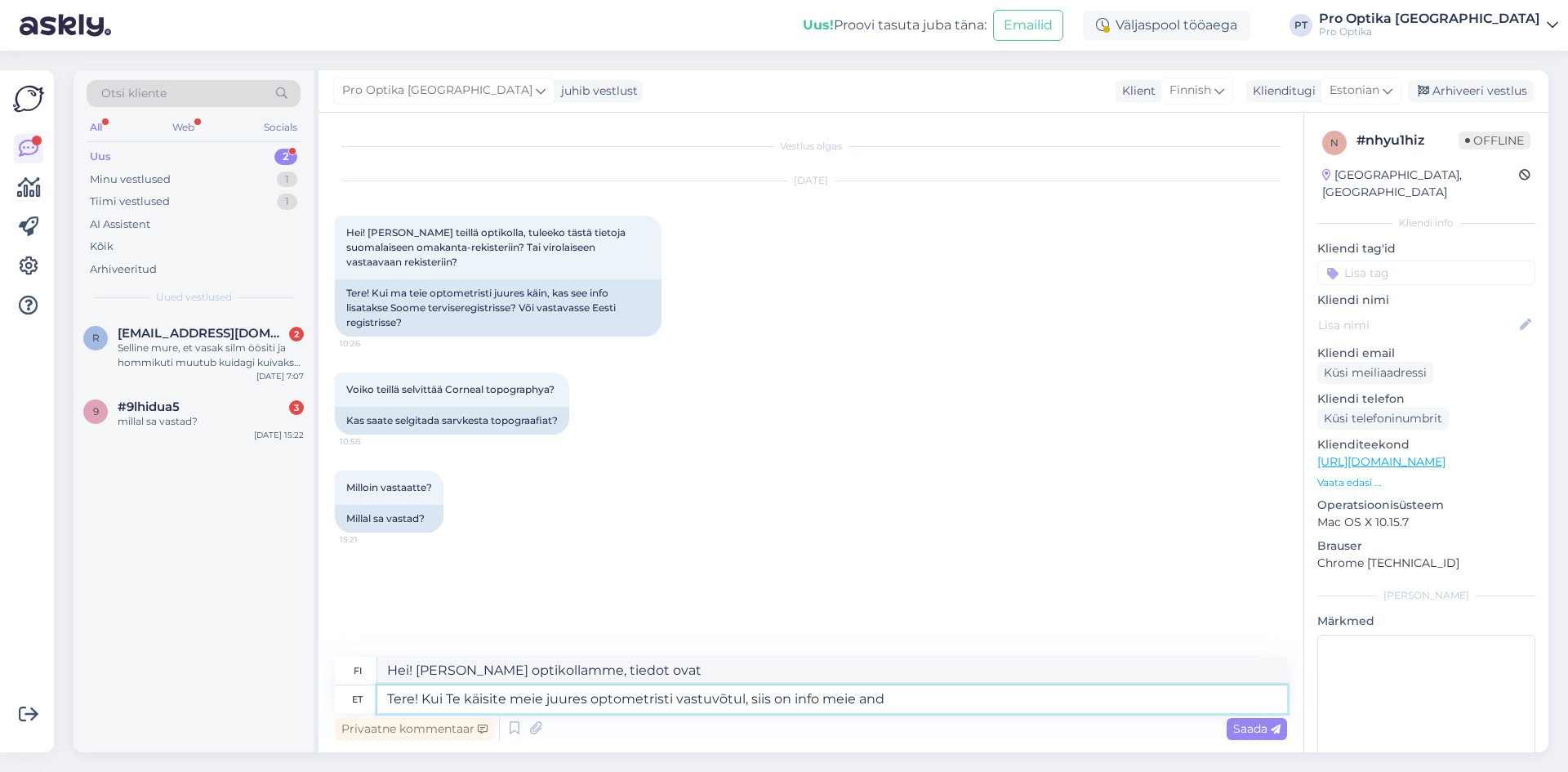
type textarea "Hei! [PERSON_NAME] optikollamme, tiedot ovat meidän"
type textarea "Tere! Kui Te käisite meie juures optometristi vastuvõtul, siis on info meie and…"
type textarea "Hei! [PERSON_NAME] optikollamme, tiedot löytyvät tietokannastamme."
type textarea "Tere! Kui Te käisite meie juures optometristi vastuvõtul, siis on info meie and…"
type textarea "Hei! [PERSON_NAME] optikollamme, tiedot löytyvät tietokannastamme, terveysrekis…"
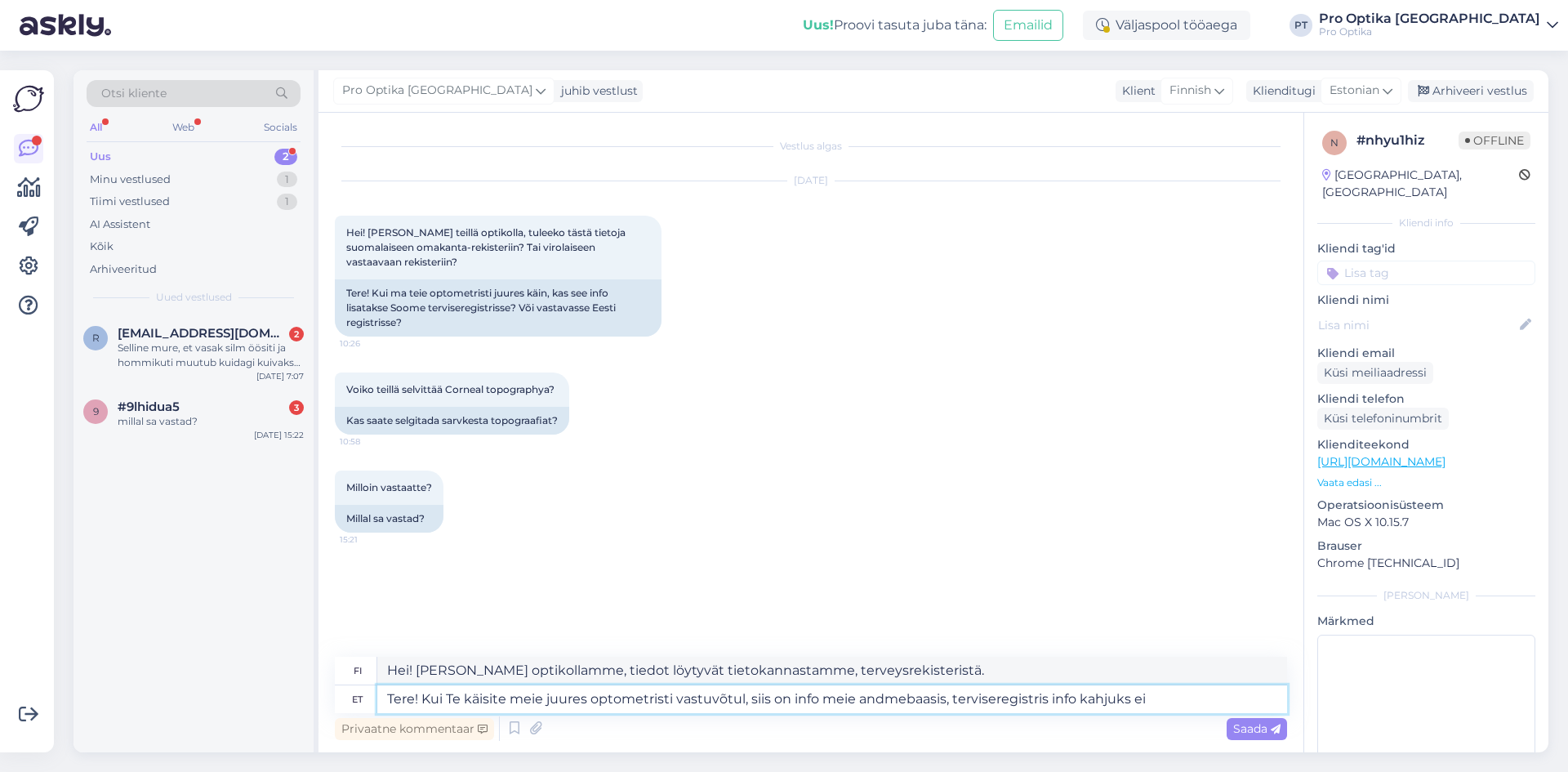
type textarea "Tere! Kui Te käisite meie juures optometristi vastuvõtul, siis on info meie and…"
type textarea "Hei! [PERSON_NAME] optikollamme, tiedot löytyvät valitettavasti tietokannastamm…"
type textarea "Tere! Kui Te käisite meie juures optometristi vastuvõtul, siis on info meie and…"
type textarea "Hei! [PERSON_NAME] optikollamme, tiedot löytyvät tietokannastamme, mutta valite…"
type textarea "Tere! Kui Te käisite meie juures optometristi vastuvõtul, siis on info meie and…"
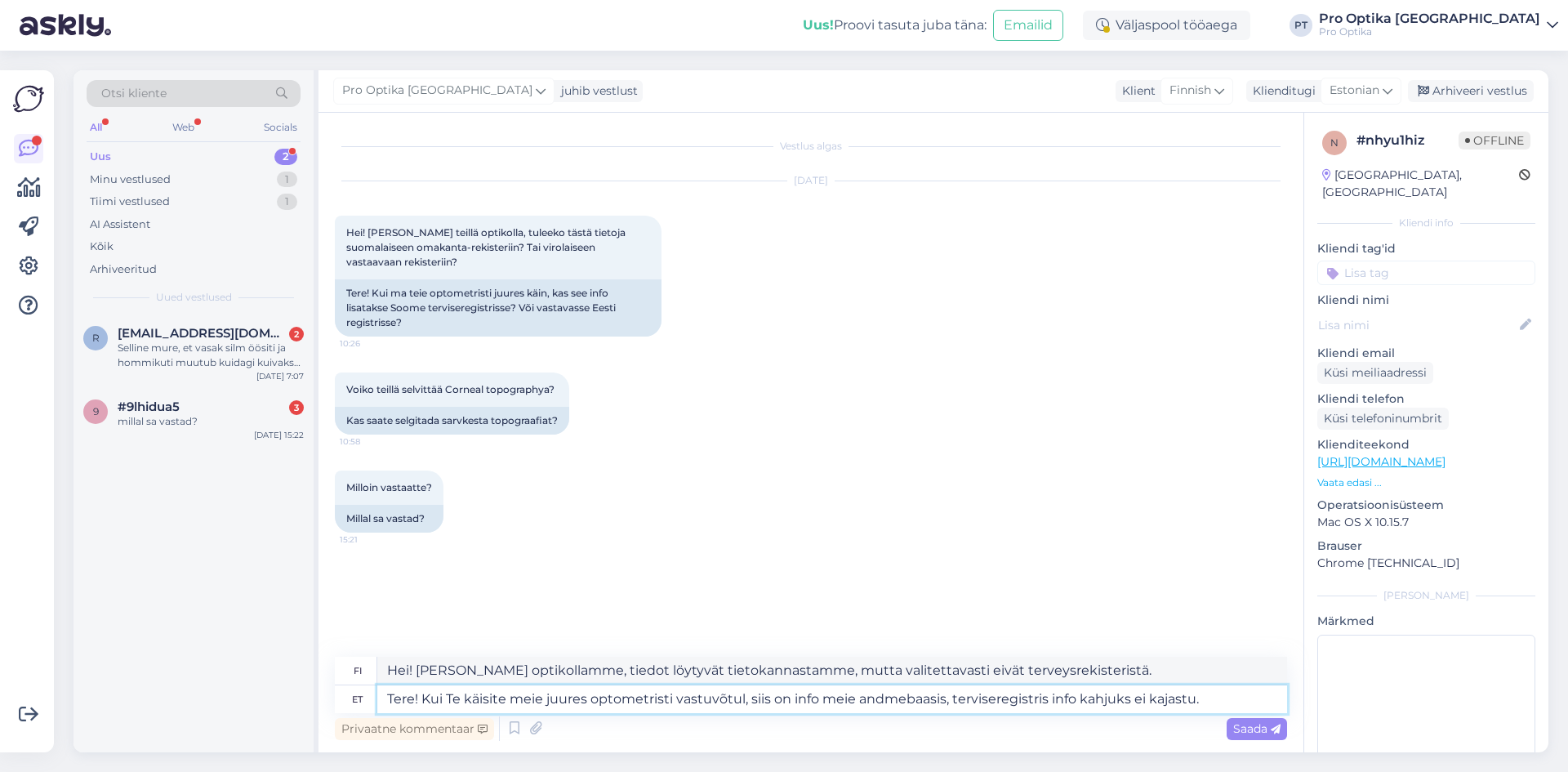
type textarea "Hei! [PERSON_NAME] optikollamme, tiedot löytyvät tietokannastamme. Valitettavas…"
type textarea "Tere! Kui Te käisite meie juures optometristi vastuvõtul, siis on info meie and…"
type textarea "Hei! [PERSON_NAME] optikollamme, tiedot löytyvät tietokannastamme, mutta valite…"
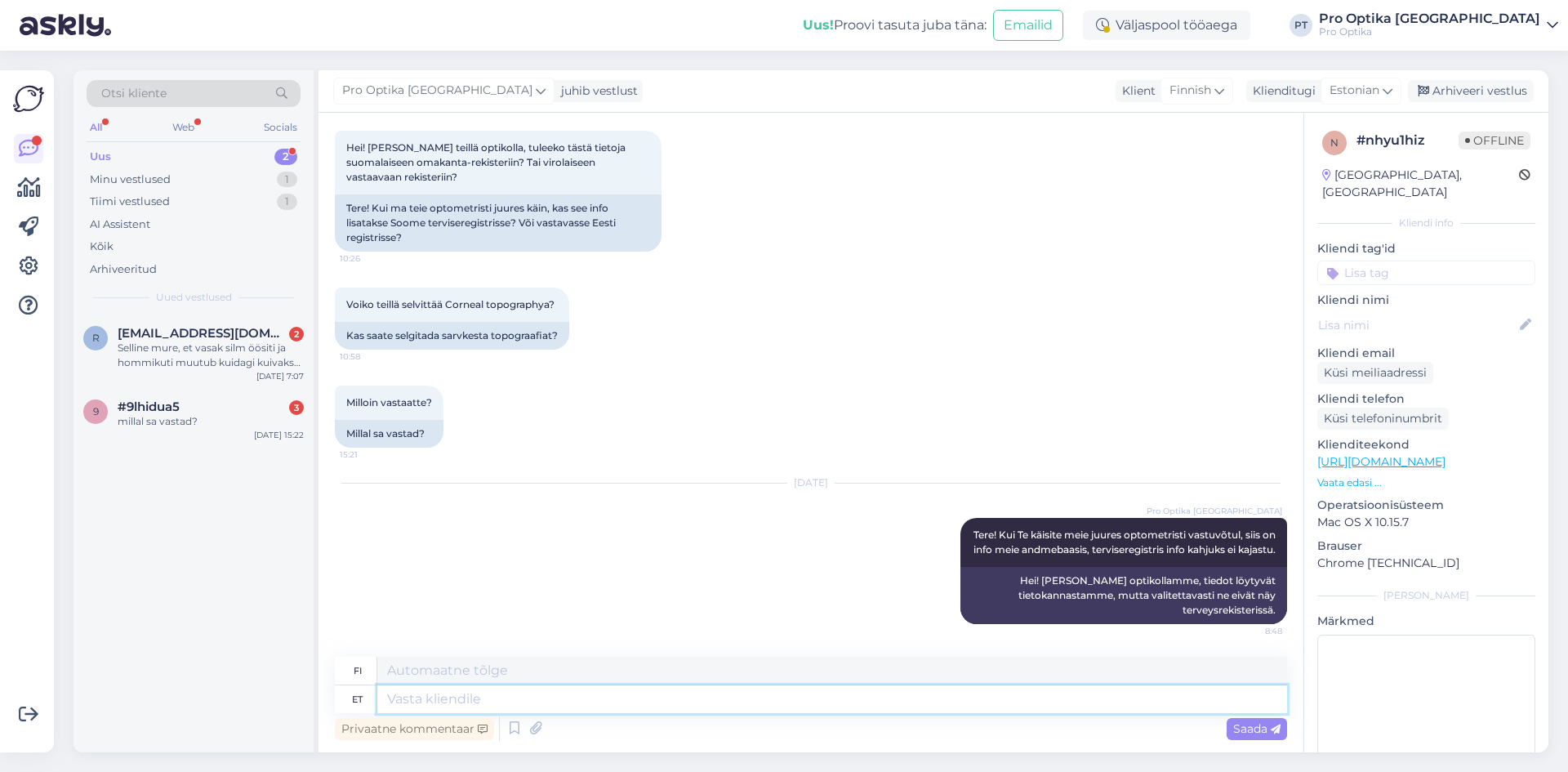
type textarea "M"
type textarea "K"
type textarea "Mis"
type textarea "Mitä"
type textarea "Mis abi Tei"
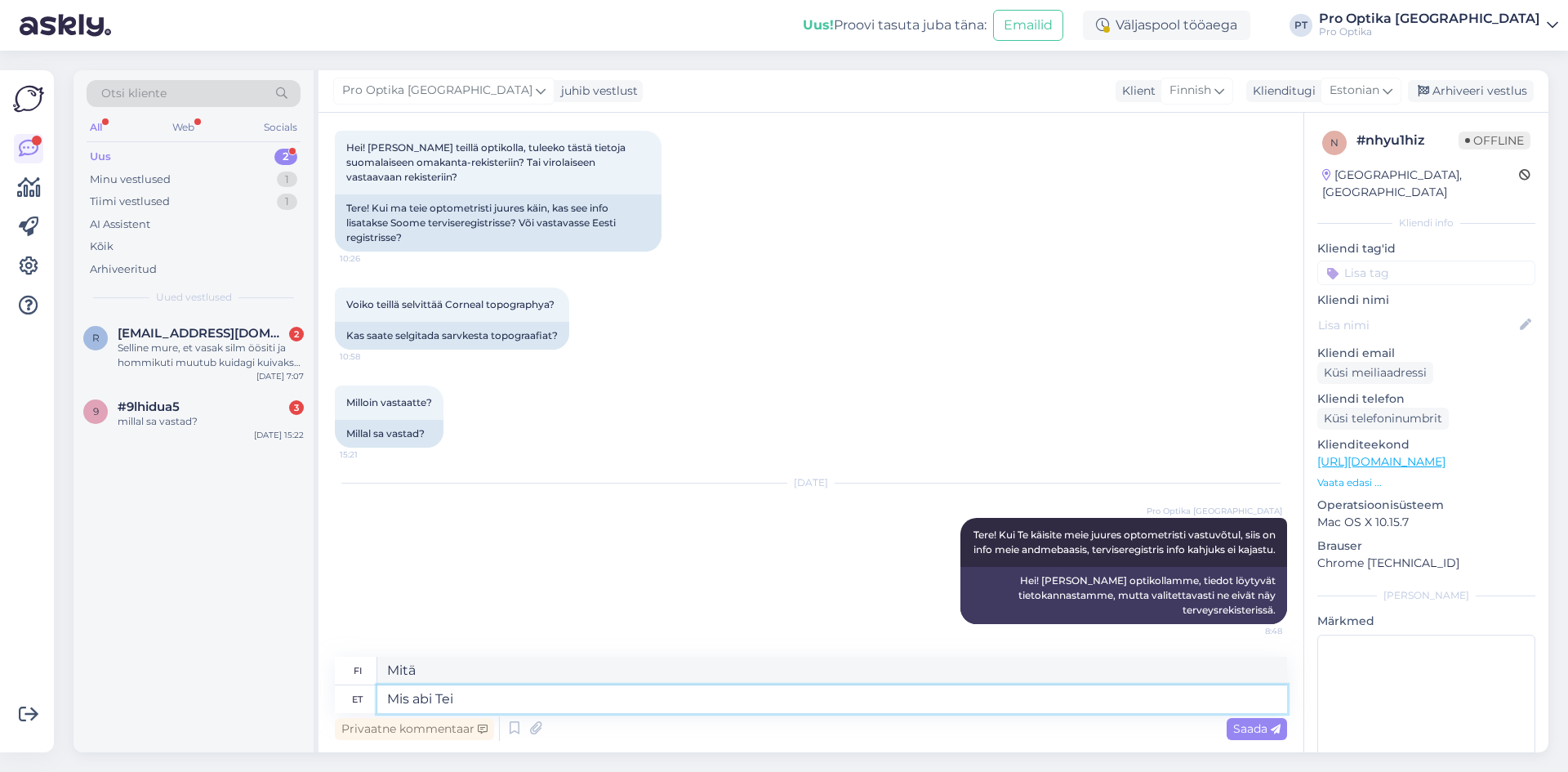
type textarea "Mitä apua?"
type textarea "Mis abi Teil sa"
type textarea "Mitä apua sinulla on?"
type textarea "Mis abi Teil sarvkesta t"
type textarea "Mikä voi auttaa sinua sarveiskalvosi kanssa?"
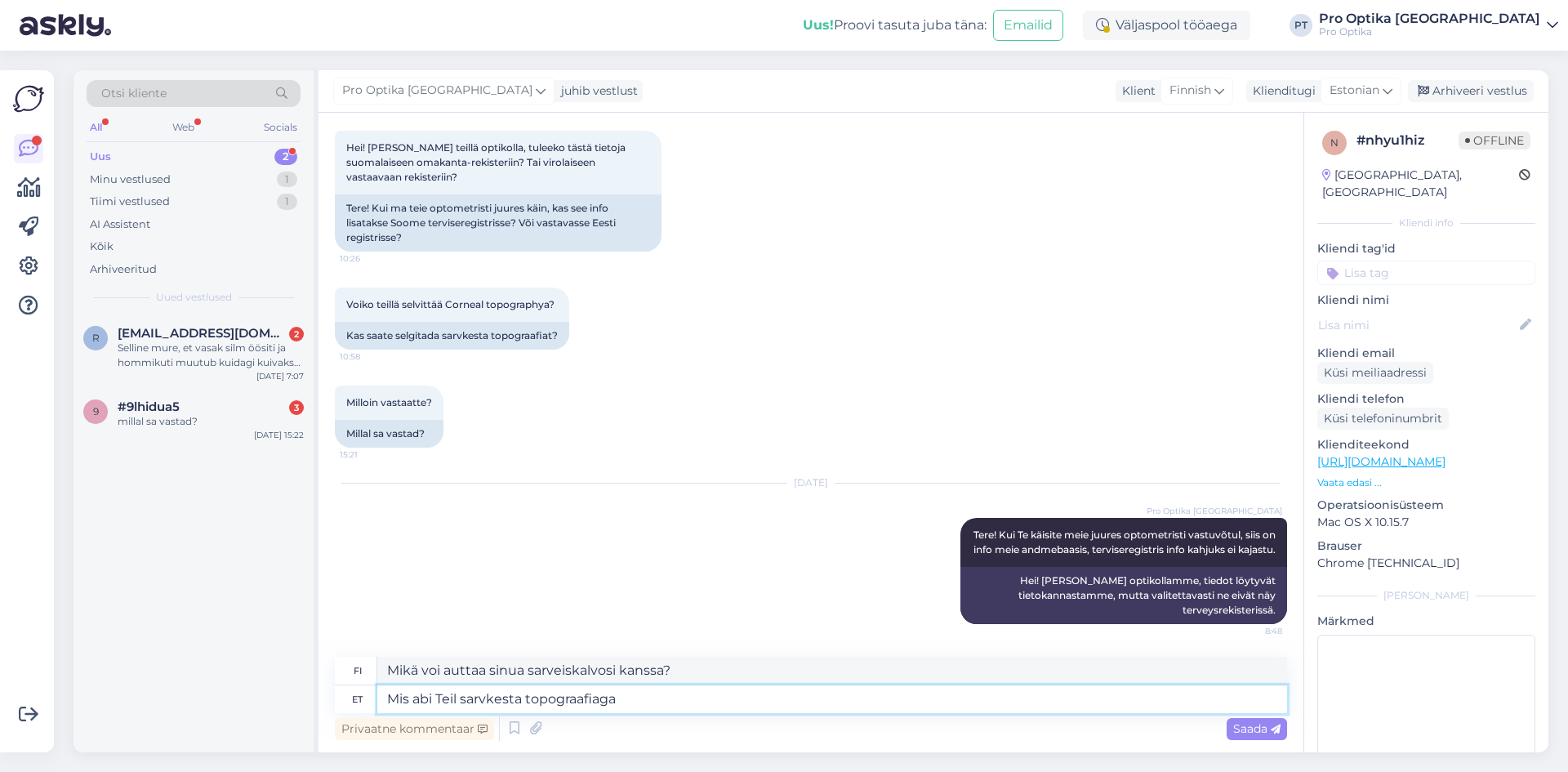
type textarea "Mis abi Teil sarvkesta topograafiaga"
type textarea "Mitä sarveiskalvon topografialla voi tehdä?"
type textarea "Mis abi Teil sarvkesta topograafiaga [PERSON_NAME] on"
type textarea "Millaista apua tarvitset sarveiskalvon topografiassa?"
type textarea "Mis abi Teil sarvkesta topograafiaga [PERSON_NAME] on?"
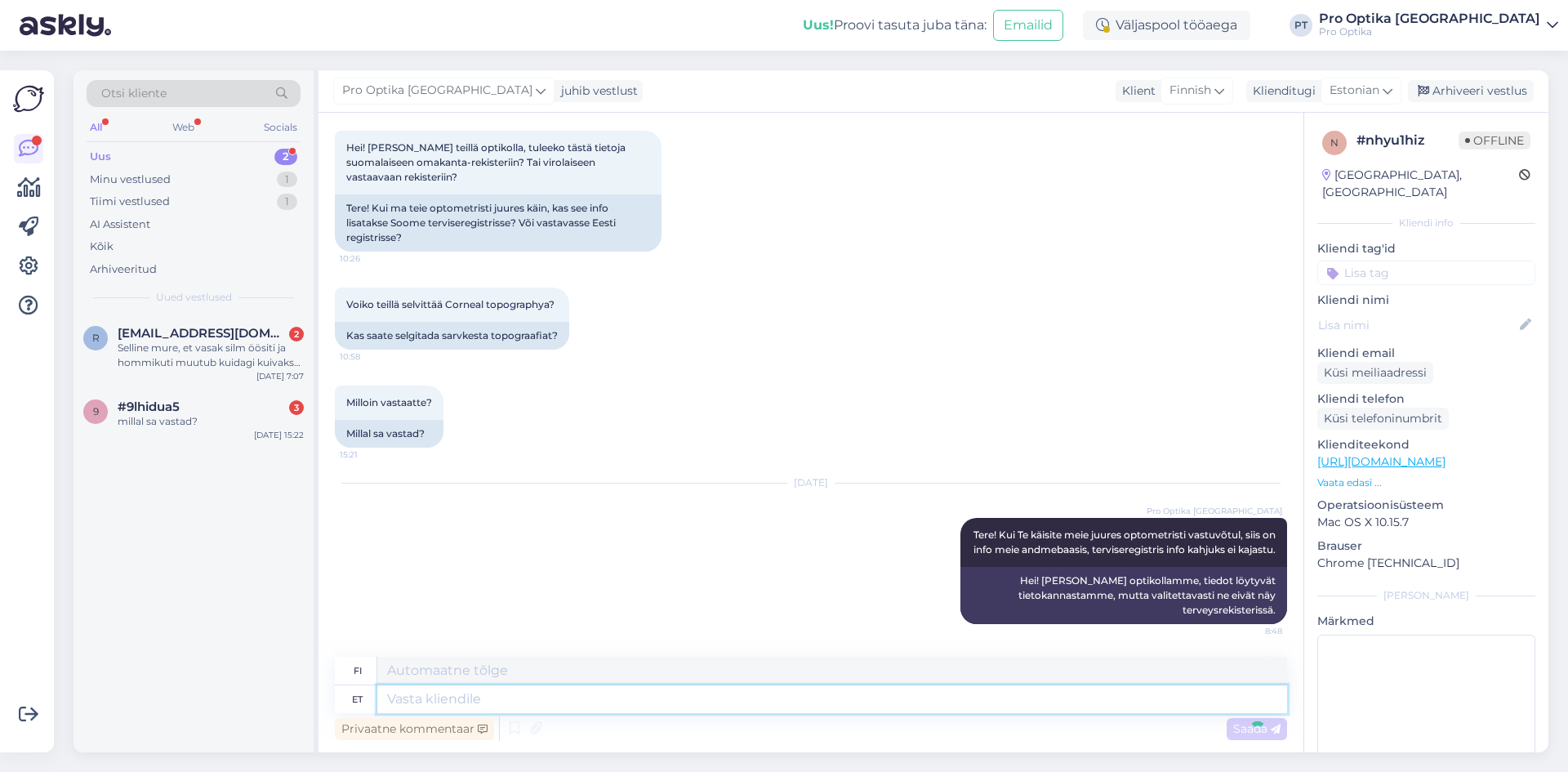
scroll to position [198, 0]
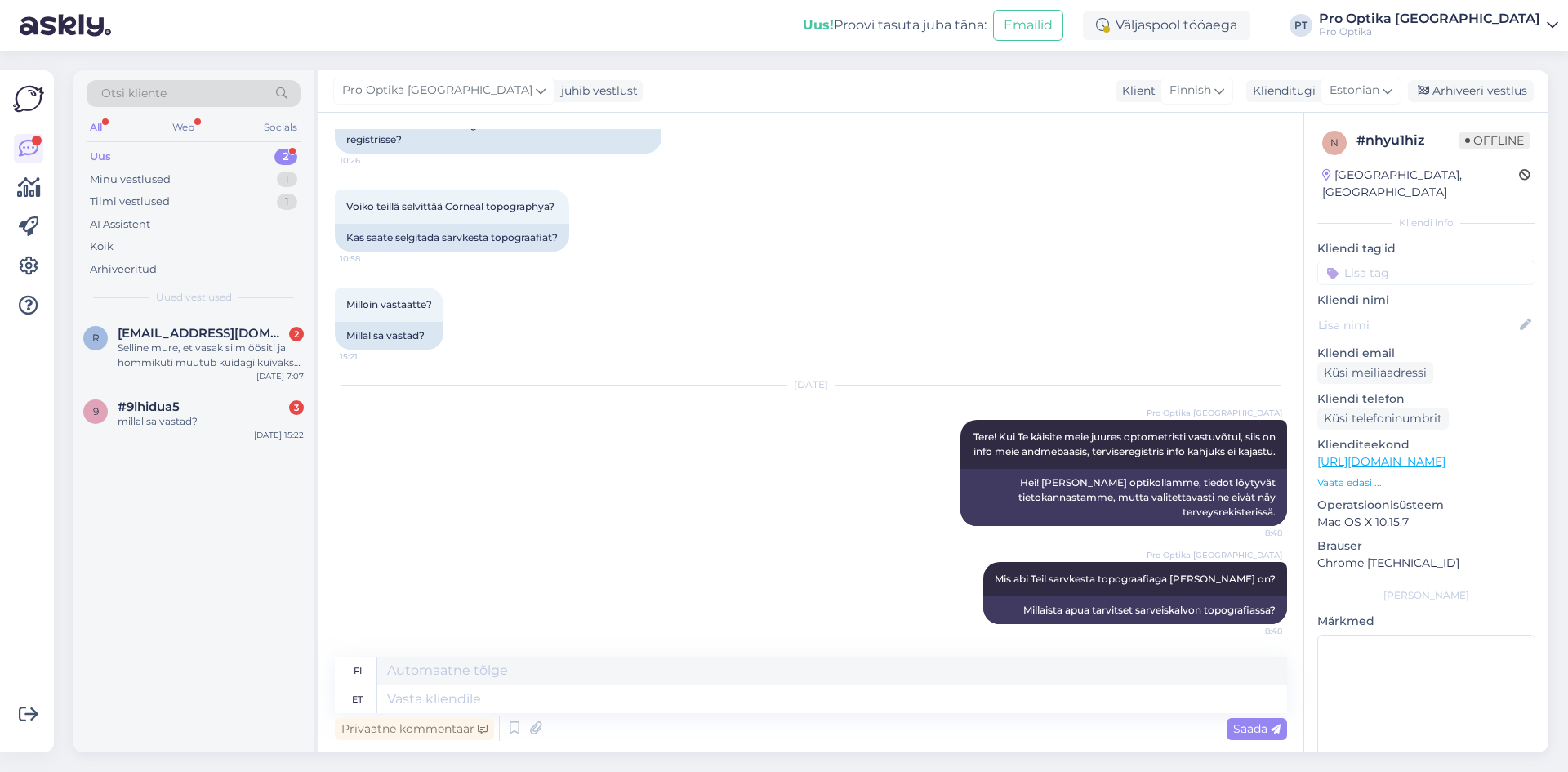
click at [1490, 77] on div "Pro Optika [GEOGRAPHIC_DATA] juhib vestlust Klient Finnish Klienditugi Estonian…" at bounding box center [933, 91] width 1230 height 43
click at [1488, 89] on div "Arhiveeri vestlus" at bounding box center [1470, 91] width 126 height 22
click at [216, 423] on div "r [EMAIL_ADDRESS][DOMAIN_NAME] 2 Selline mure, et vasak silm öösiti ja hommikut…" at bounding box center [193, 534] width 240 height 438
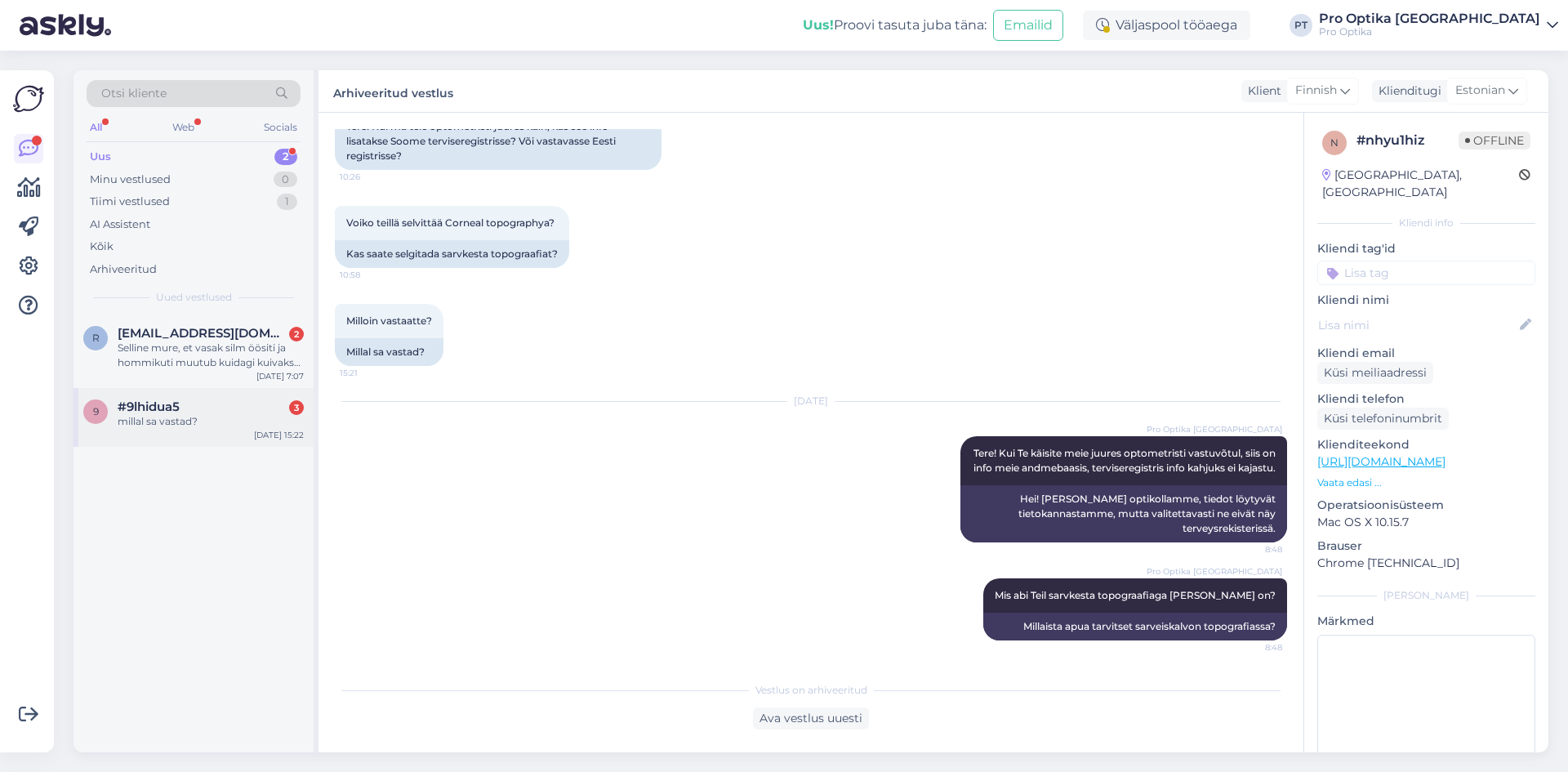
click at [184, 422] on div "millal sa vastad?" at bounding box center [211, 422] width 186 height 15
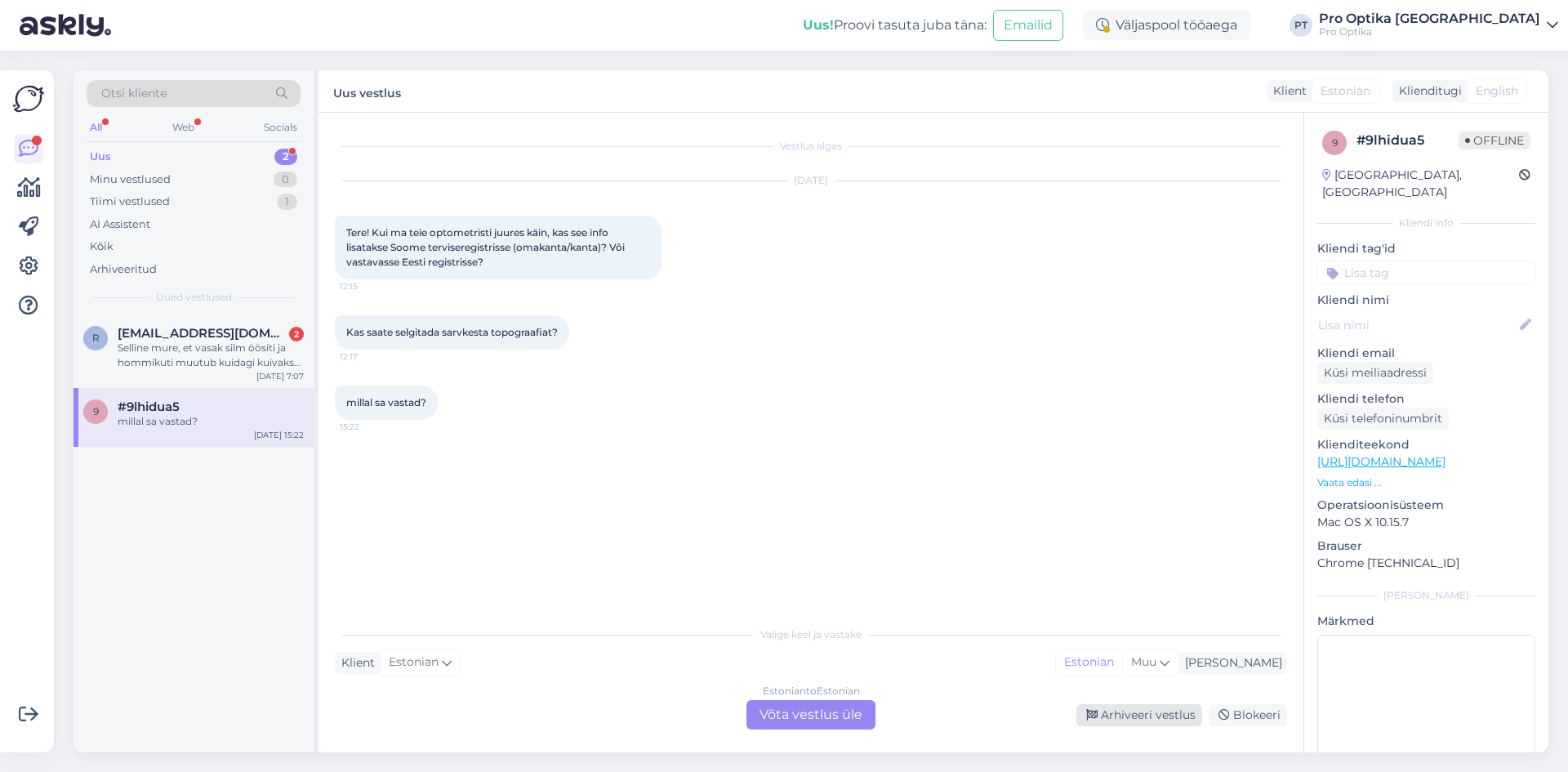
click at [1114, 708] on div "Arhiveeri vestlus" at bounding box center [1139, 715] width 126 height 22
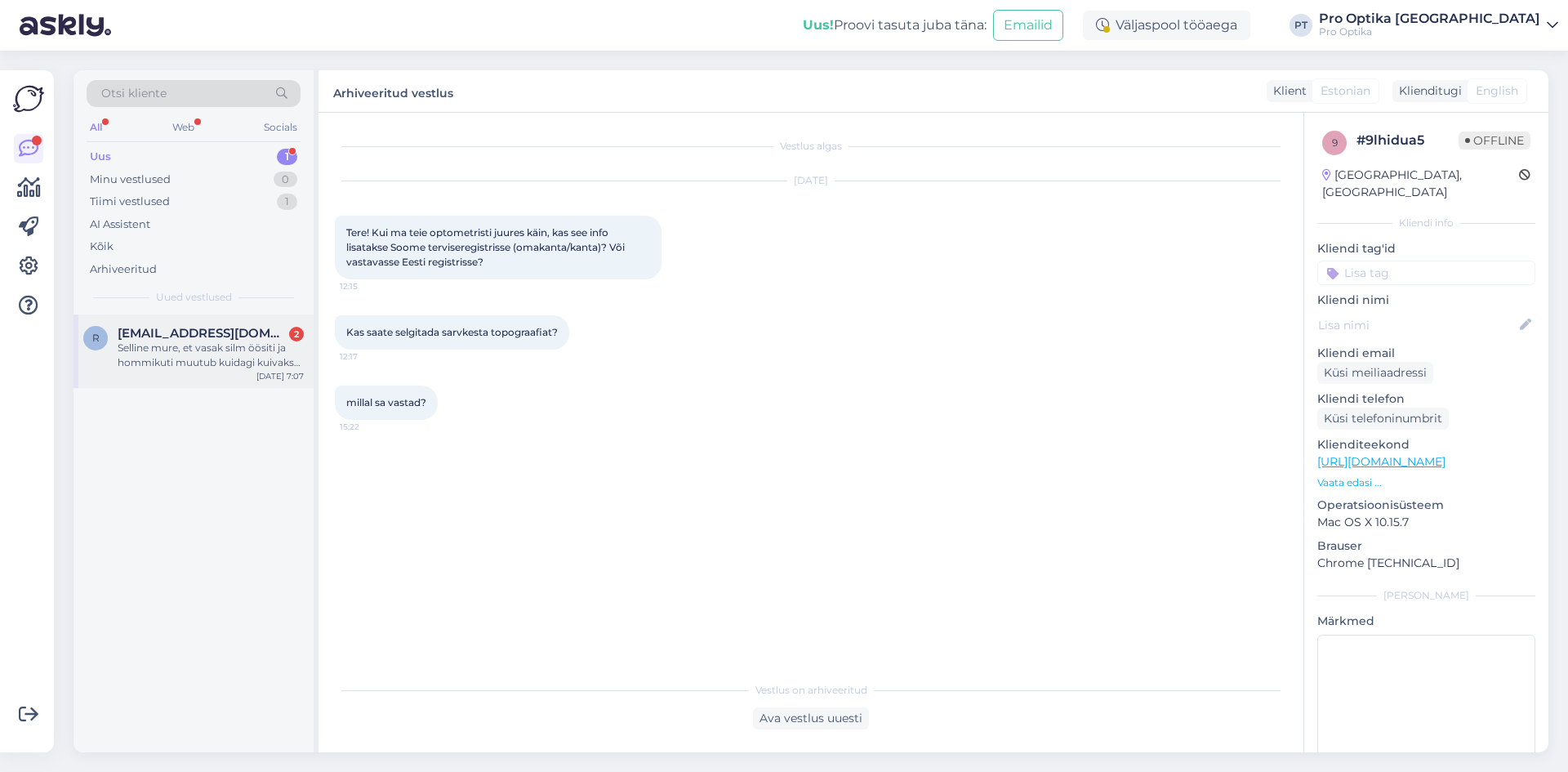
click at [228, 335] on span "[EMAIL_ADDRESS][DOMAIN_NAME]" at bounding box center [202, 333] width 170 height 15
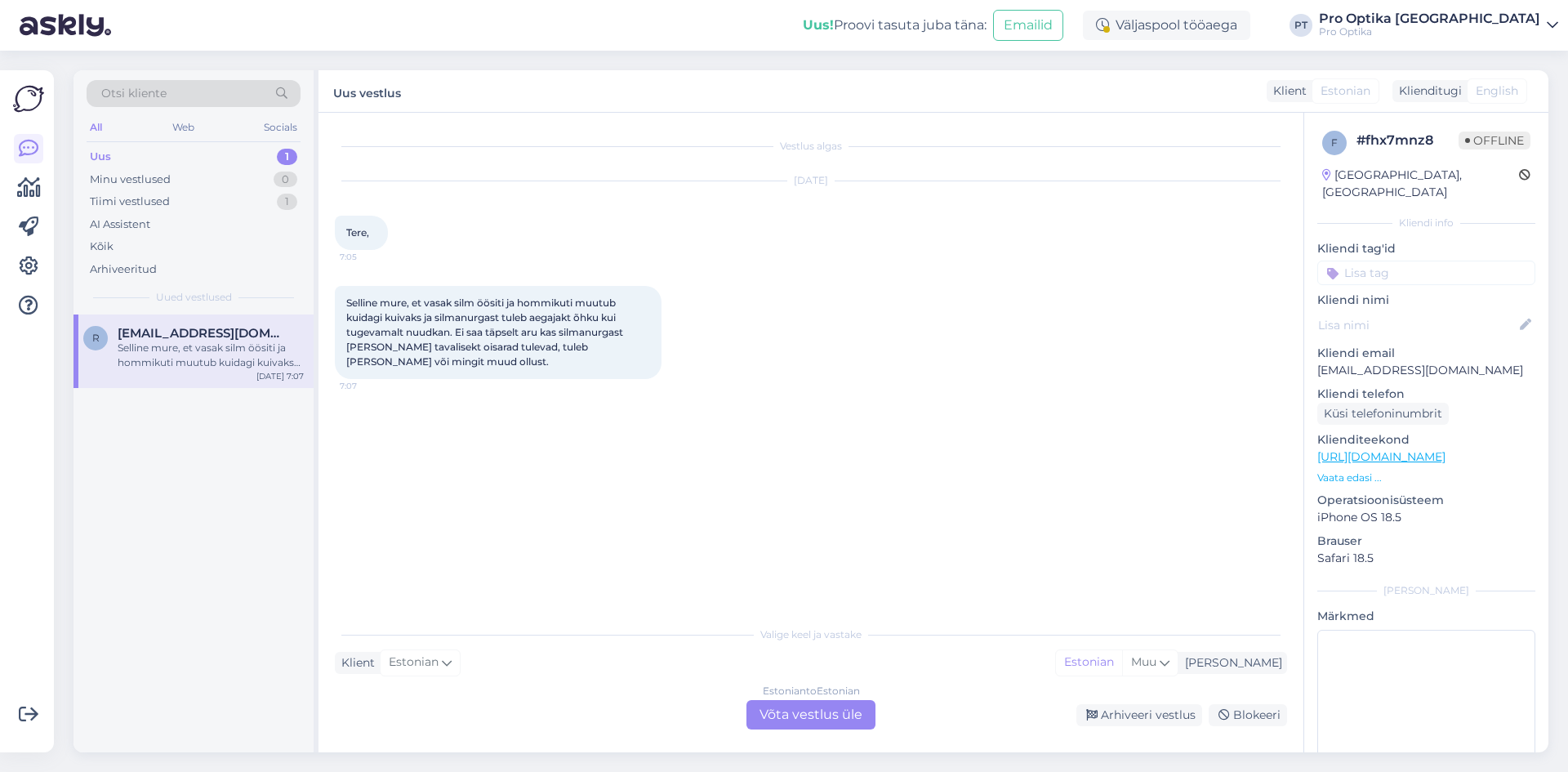
click at [791, 706] on div "Estonian to Estonian Võta vestlus üle" at bounding box center [810, 715] width 129 height 29
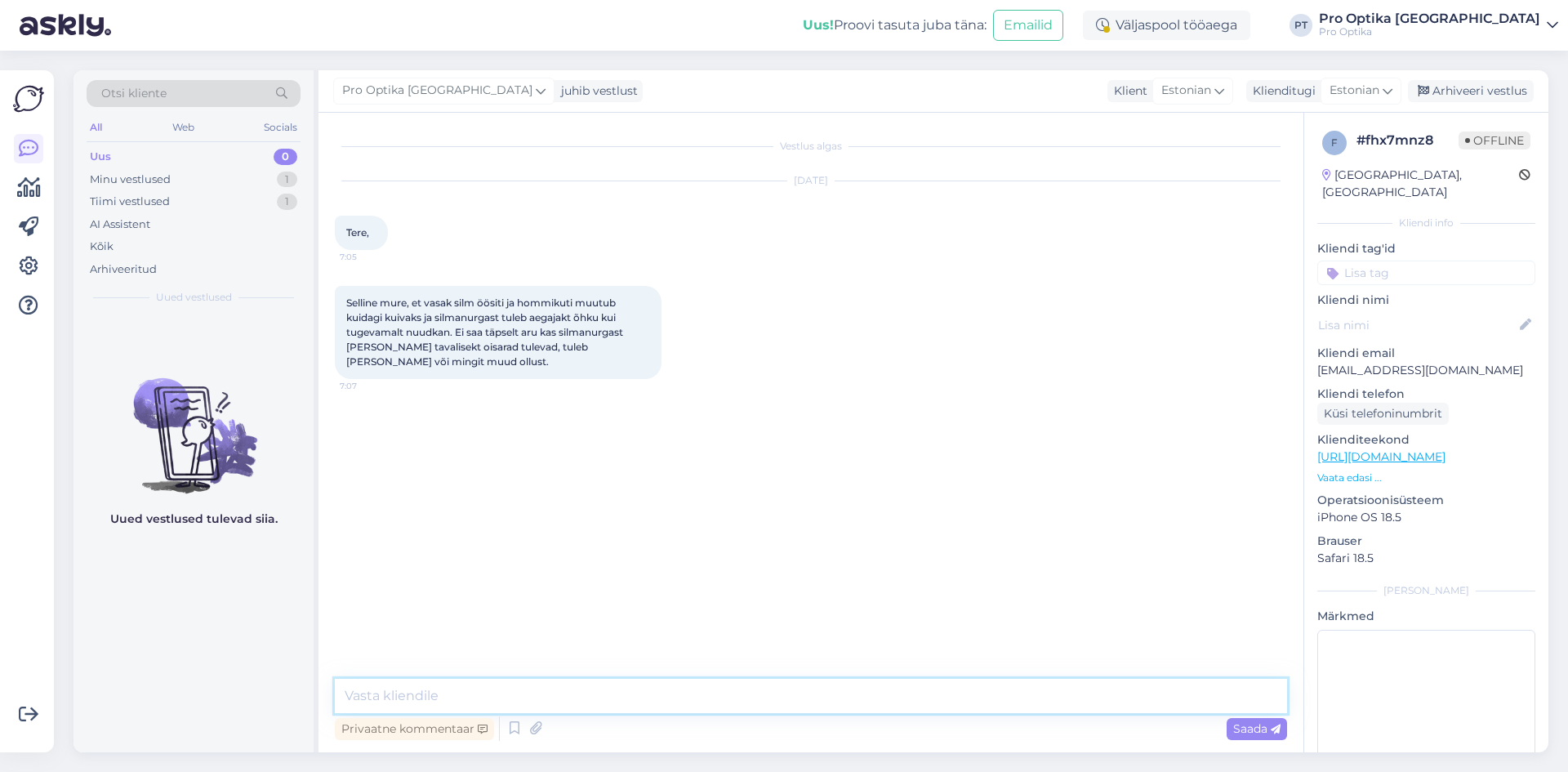
click at [711, 693] on textarea at bounding box center [811, 696] width 952 height 35
type textarea "Tere! Kahju kuulda, soovitan Teil pöörduda silmaarsti juurde kes saab igaksjuhu…"
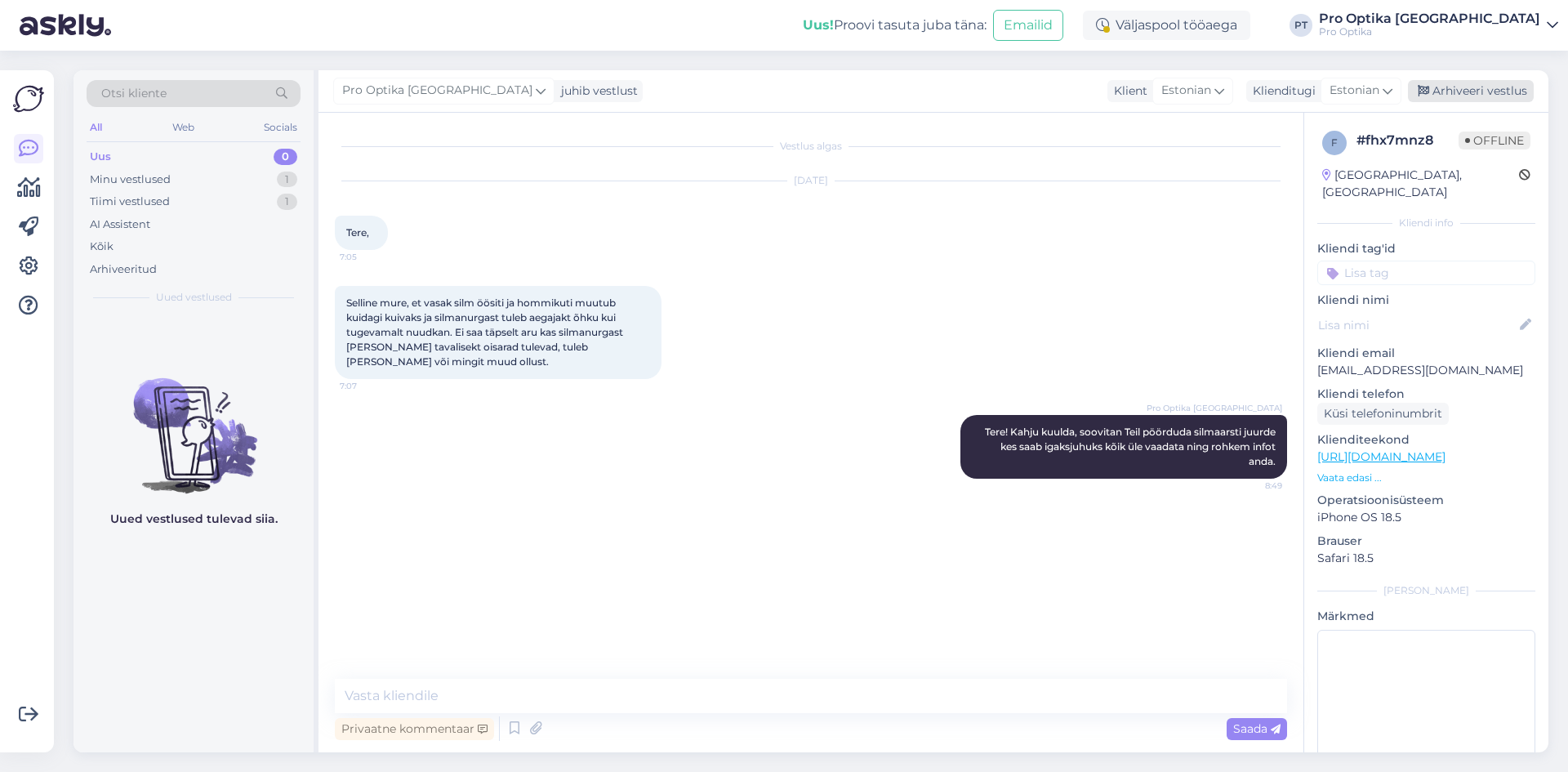
click at [1450, 89] on div "Arhiveeri vestlus" at bounding box center [1470, 91] width 126 height 22
